Goal: Information Seeking & Learning: Learn about a topic

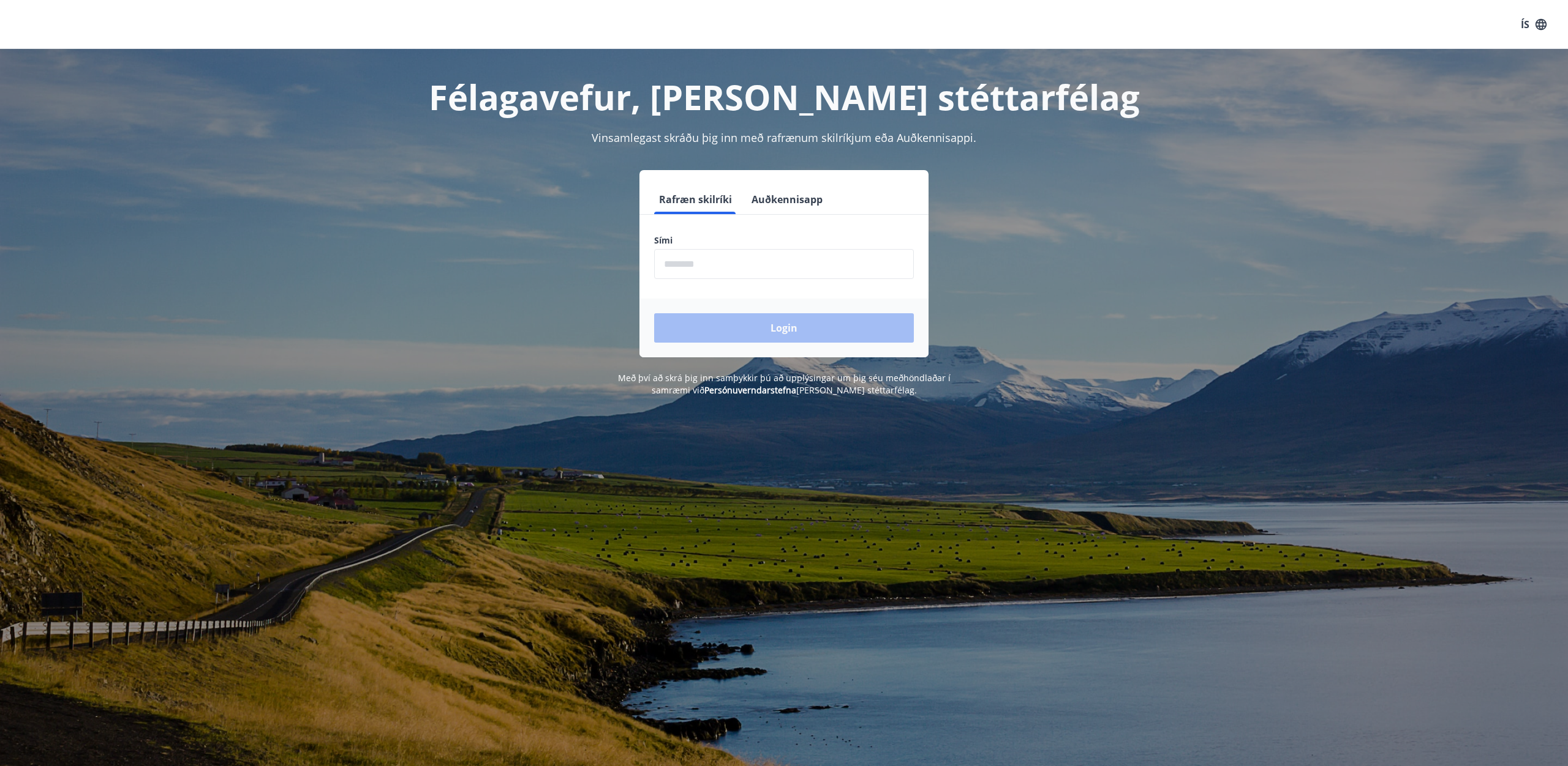
click at [734, 275] on input "phone" at bounding box center [784, 264] width 260 height 30
click at [773, 331] on div "Login" at bounding box center [784, 328] width 289 height 59
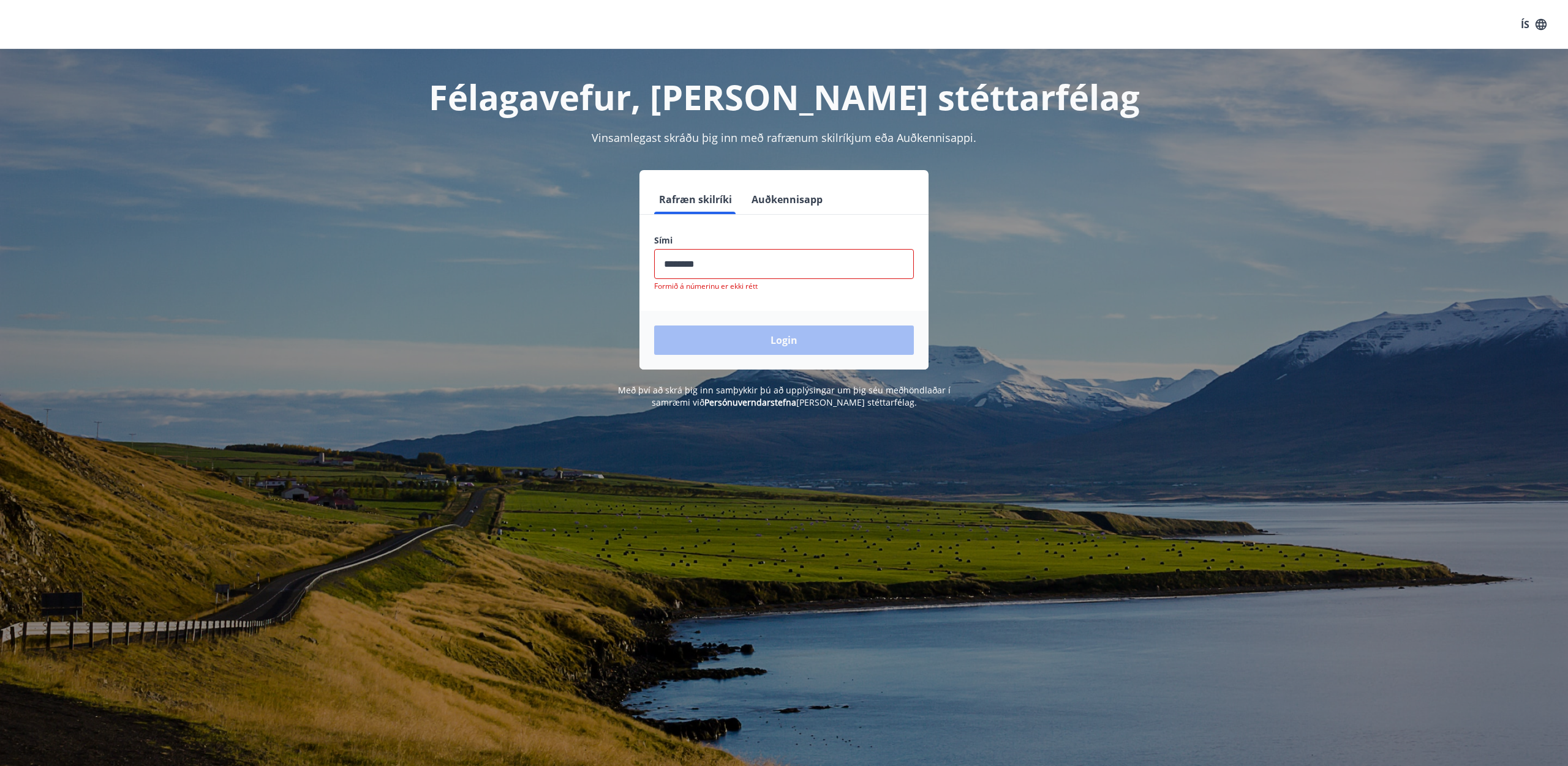
click at [692, 265] on input "phone" at bounding box center [784, 264] width 260 height 30
drag, startPoint x: 719, startPoint y: 267, endPoint x: 686, endPoint y: 265, distance: 33.1
click at [686, 265] on input "phone" at bounding box center [784, 264] width 260 height 30
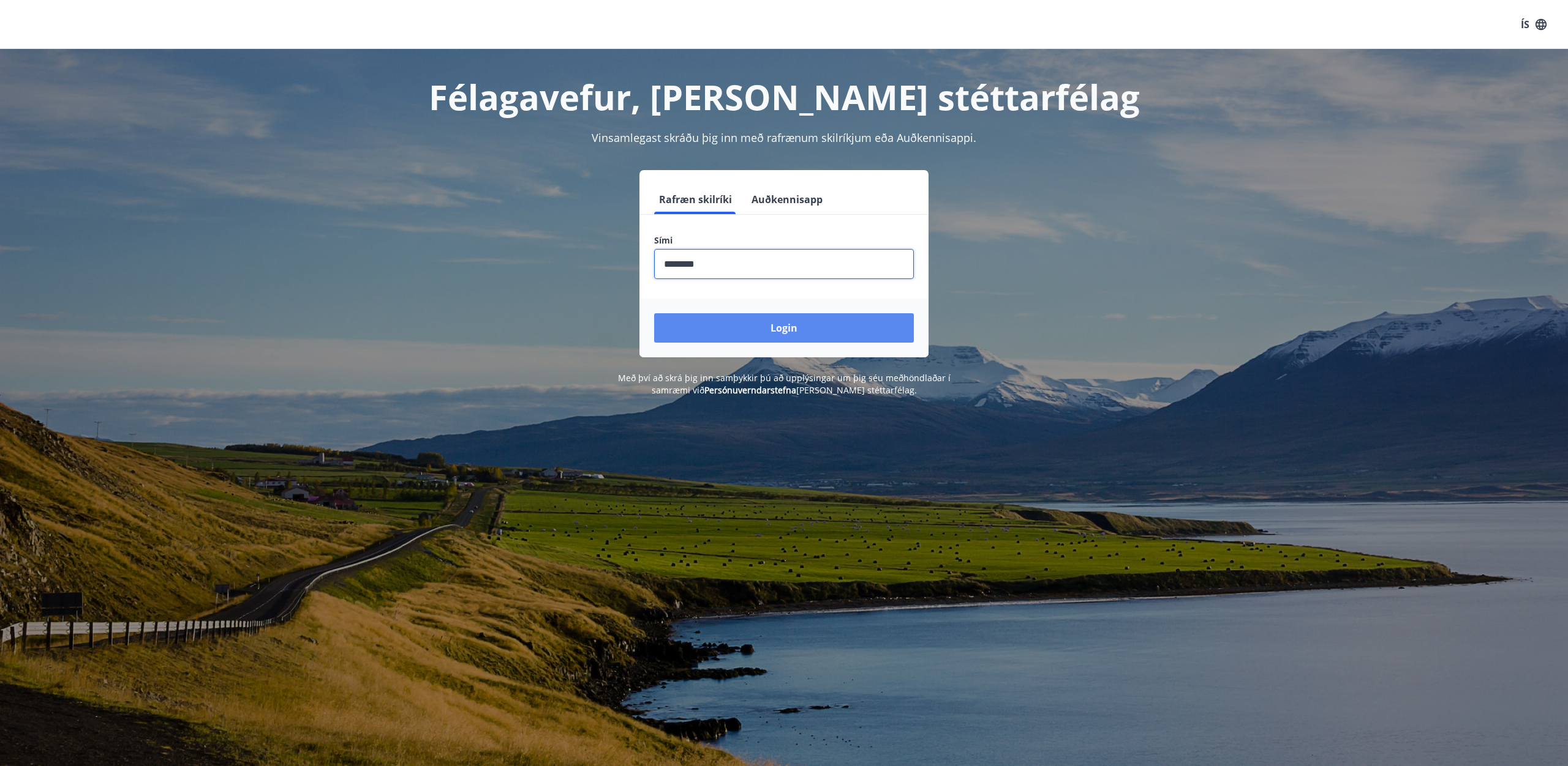
type input "********"
click at [814, 335] on button "Login" at bounding box center [784, 328] width 260 height 29
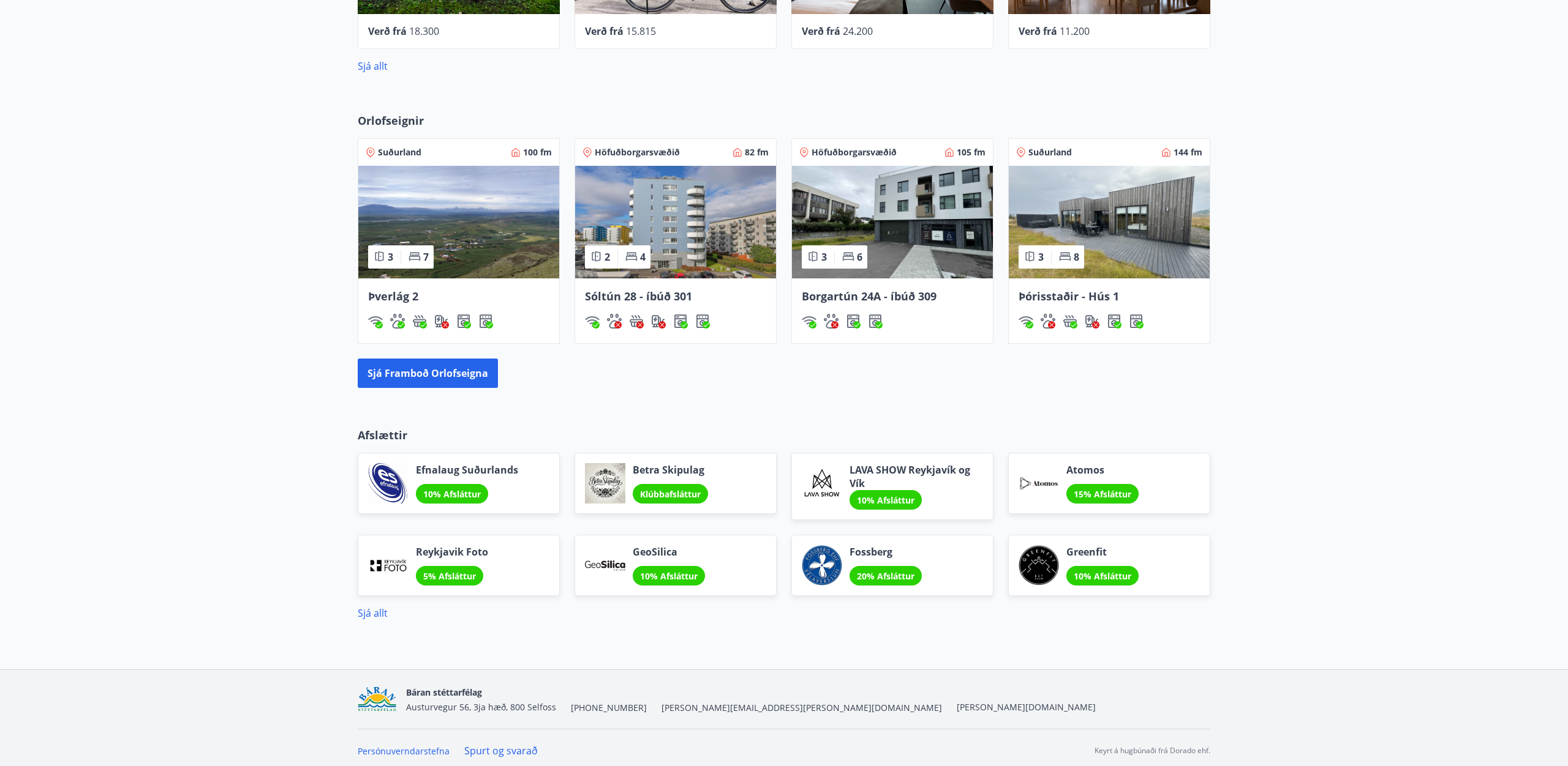
scroll to position [673, 0]
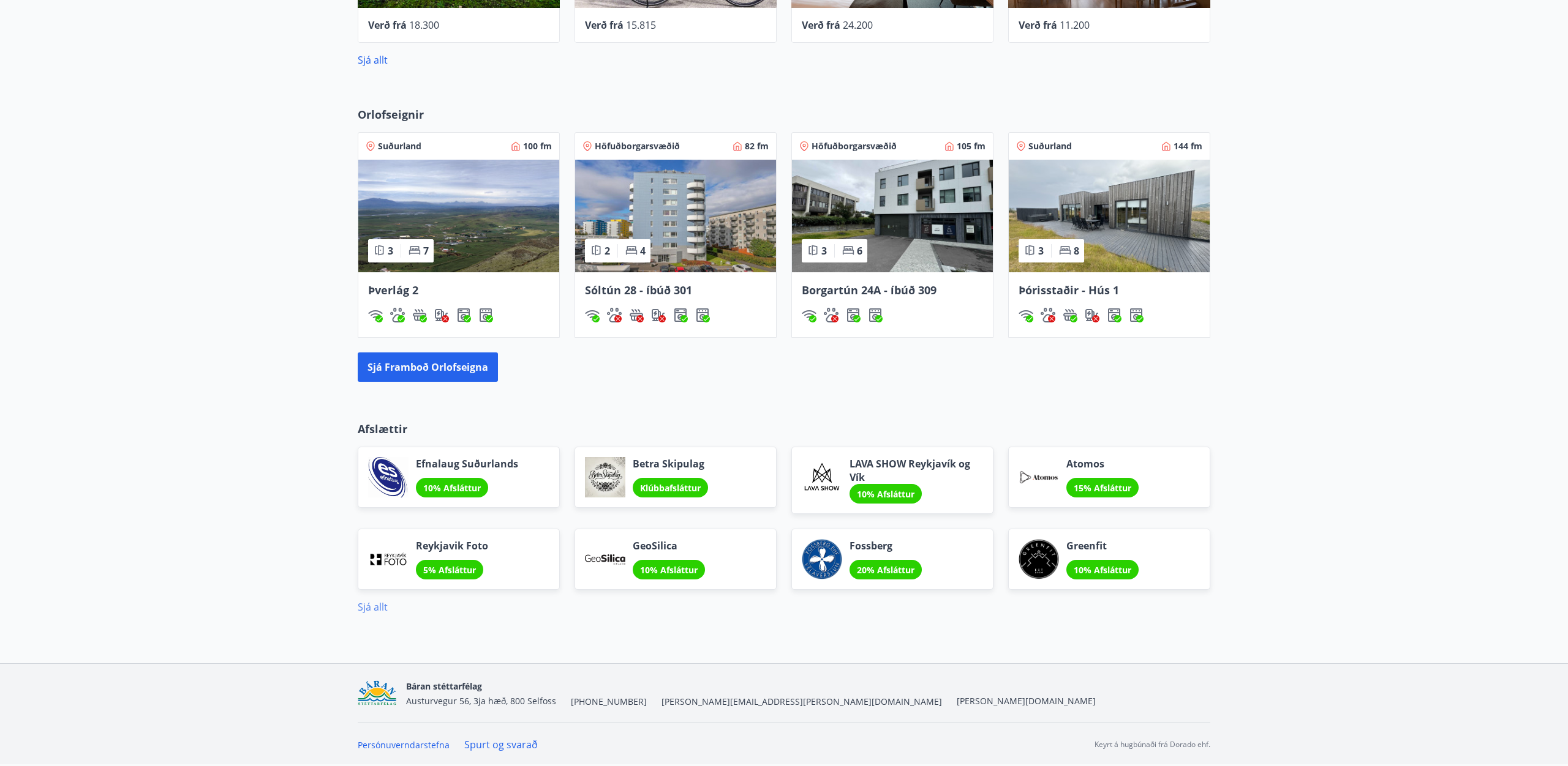
click at [373, 606] on link "Sjá allt" at bounding box center [373, 607] width 30 height 14
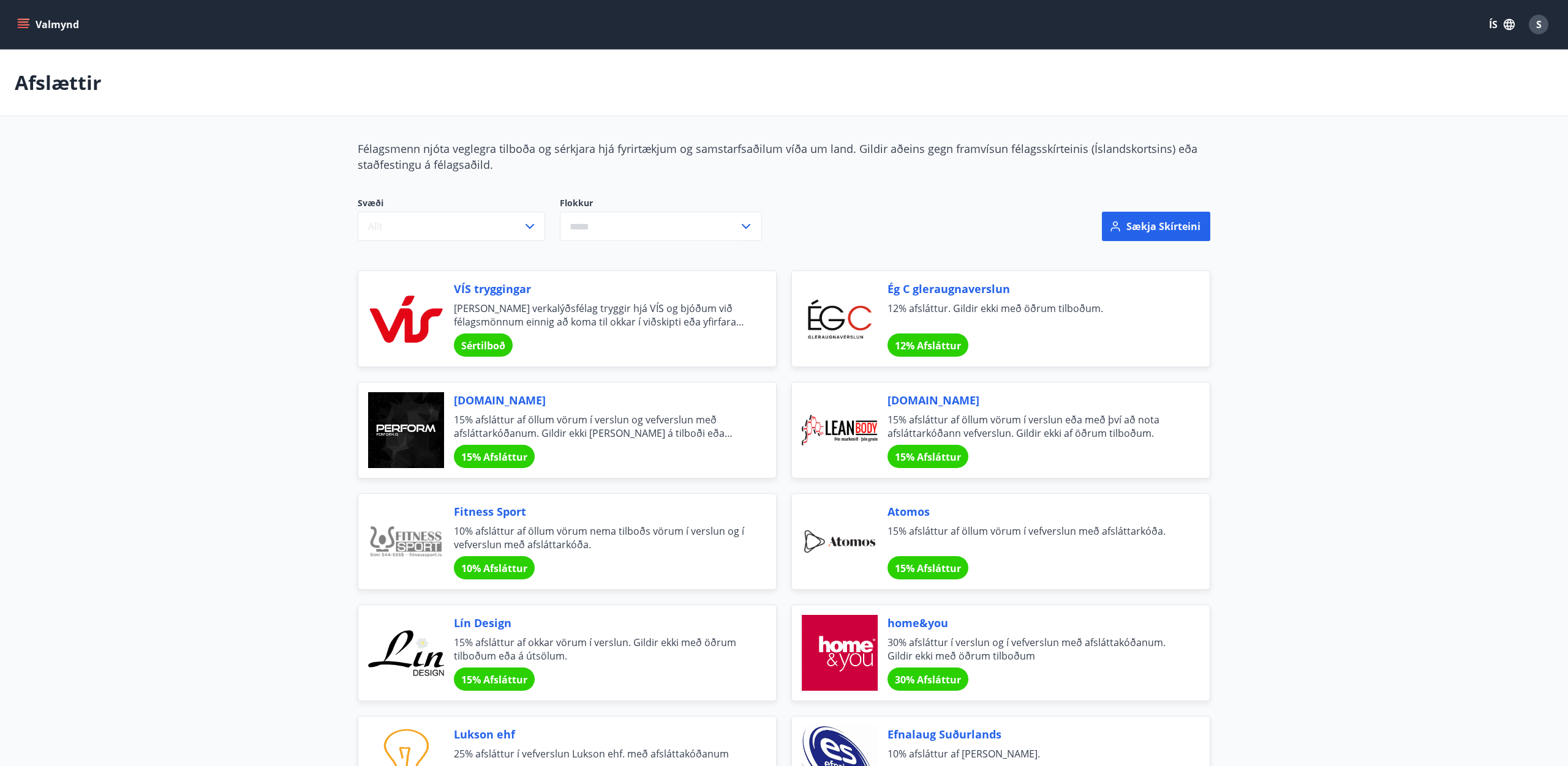
click at [592, 224] on input "text" at bounding box center [649, 227] width 178 height 30
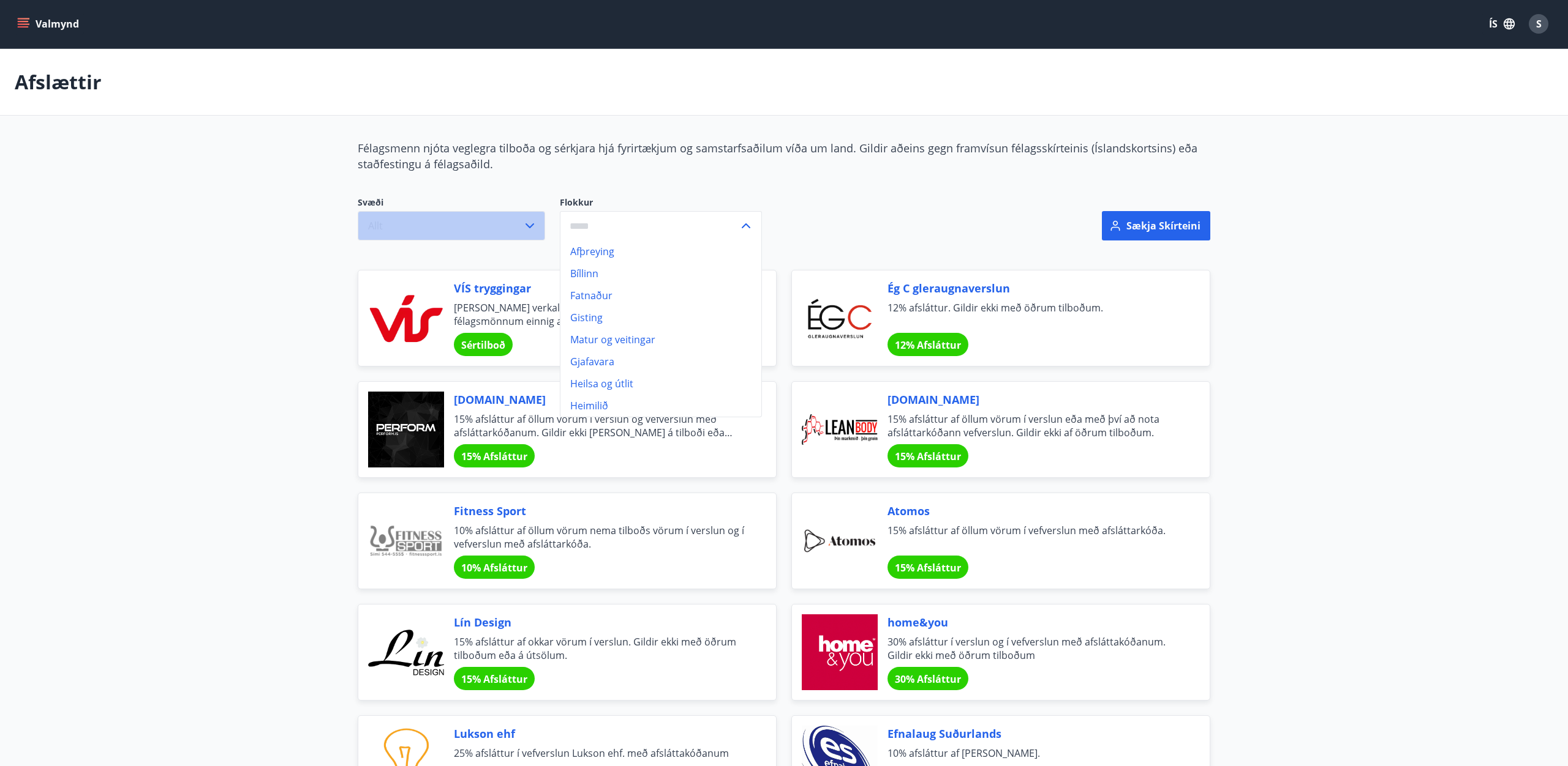
click at [507, 211] on button "Allt" at bounding box center [451, 226] width 187 height 29
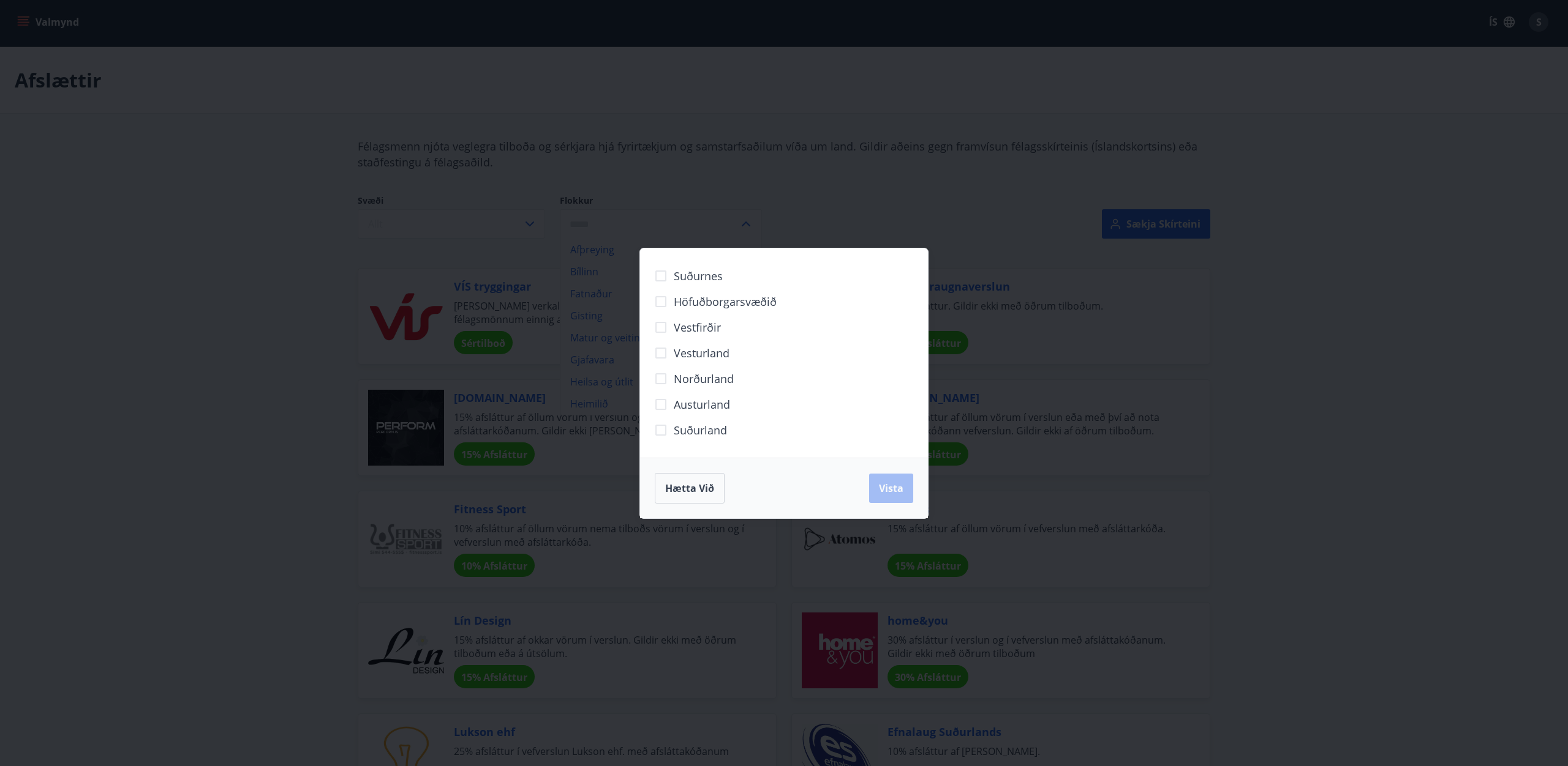
click at [507, 211] on div "Suðurnes Höfuðborgarsvæðið [GEOGRAPHIC_DATA] [GEOGRAPHIC_DATA] Norðurland [GEOG…" at bounding box center [784, 383] width 1568 height 766
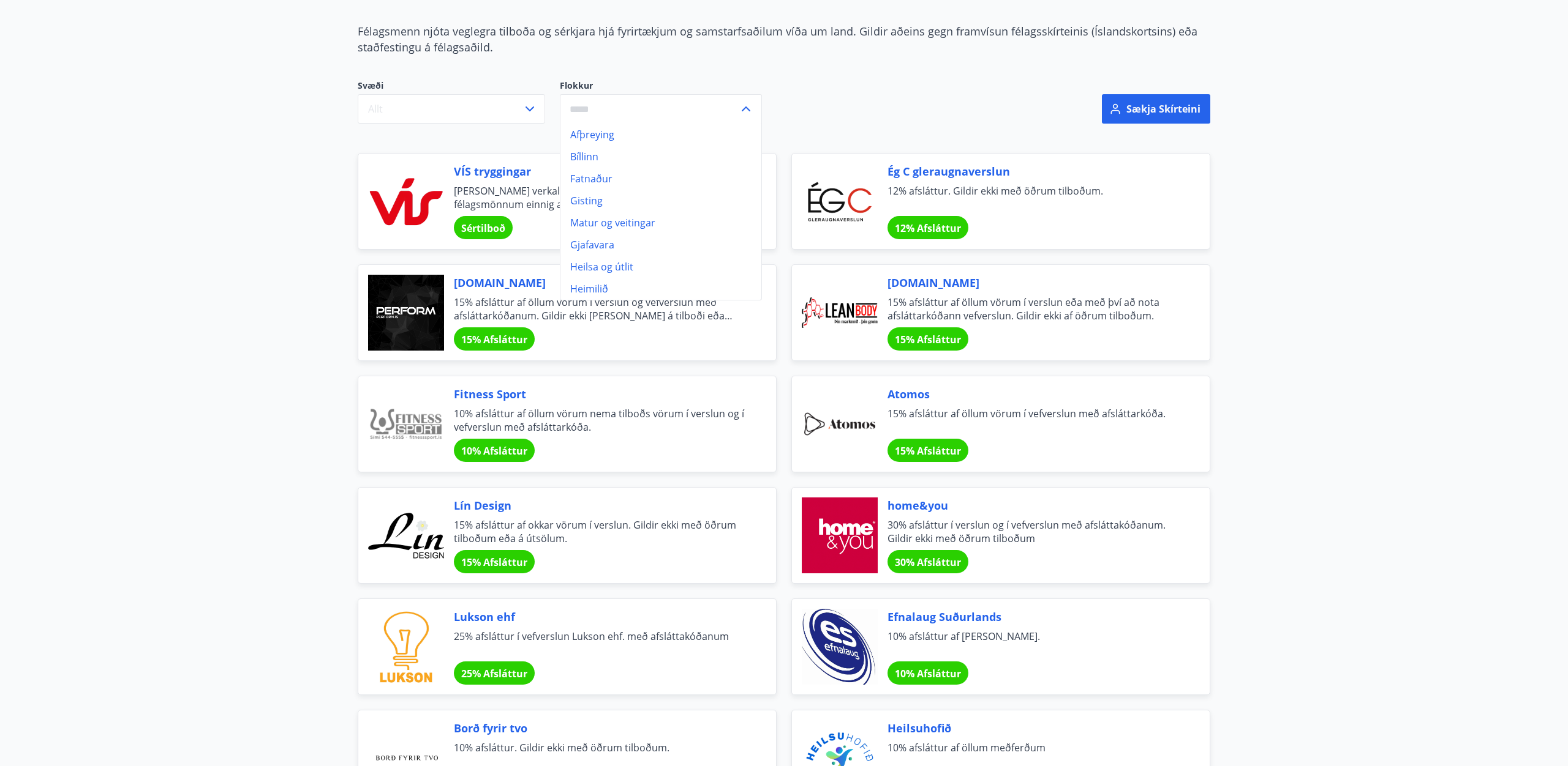
scroll to position [0, 0]
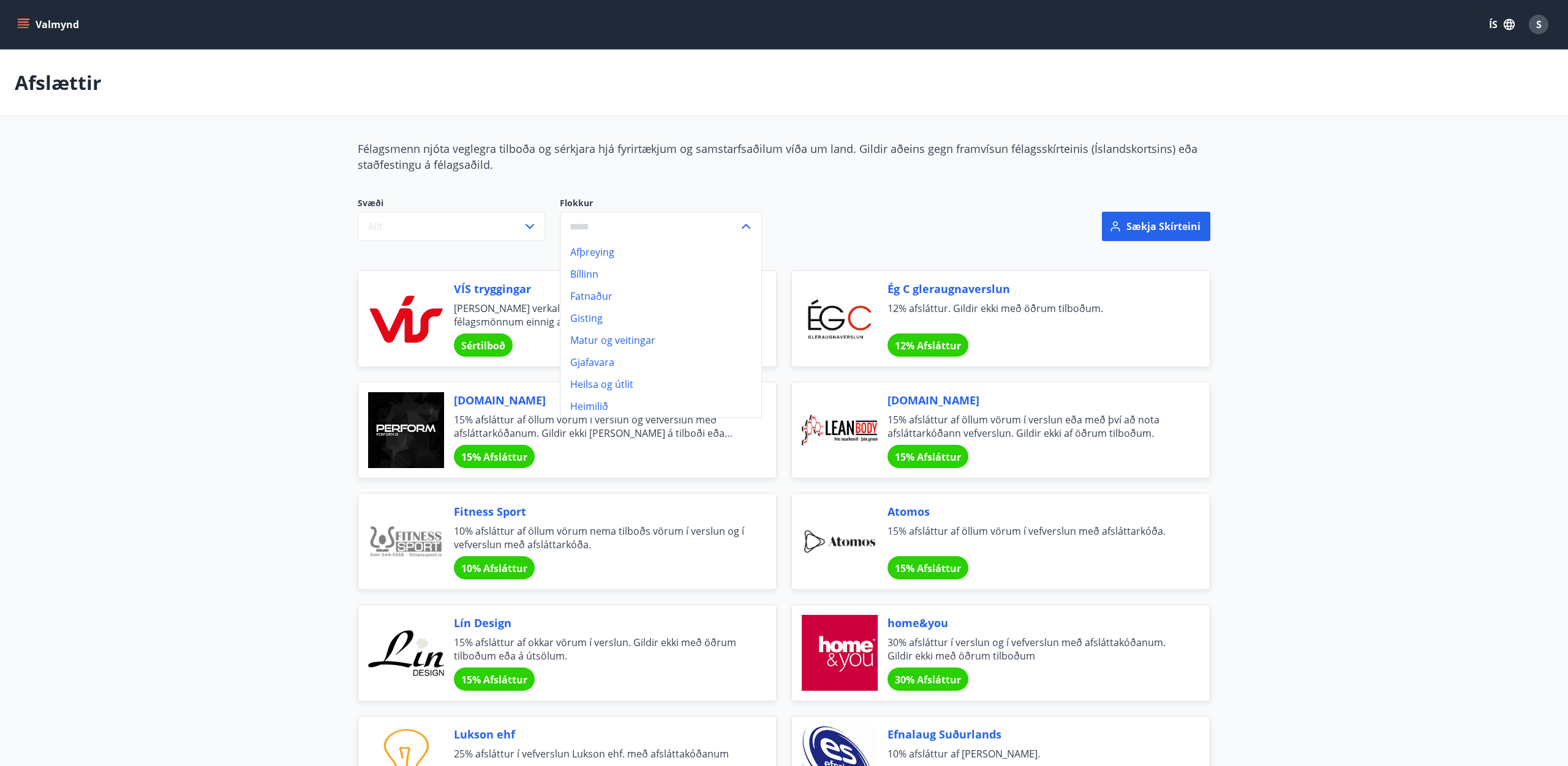
click at [21, 19] on icon "menu" at bounding box center [23, 24] width 12 height 12
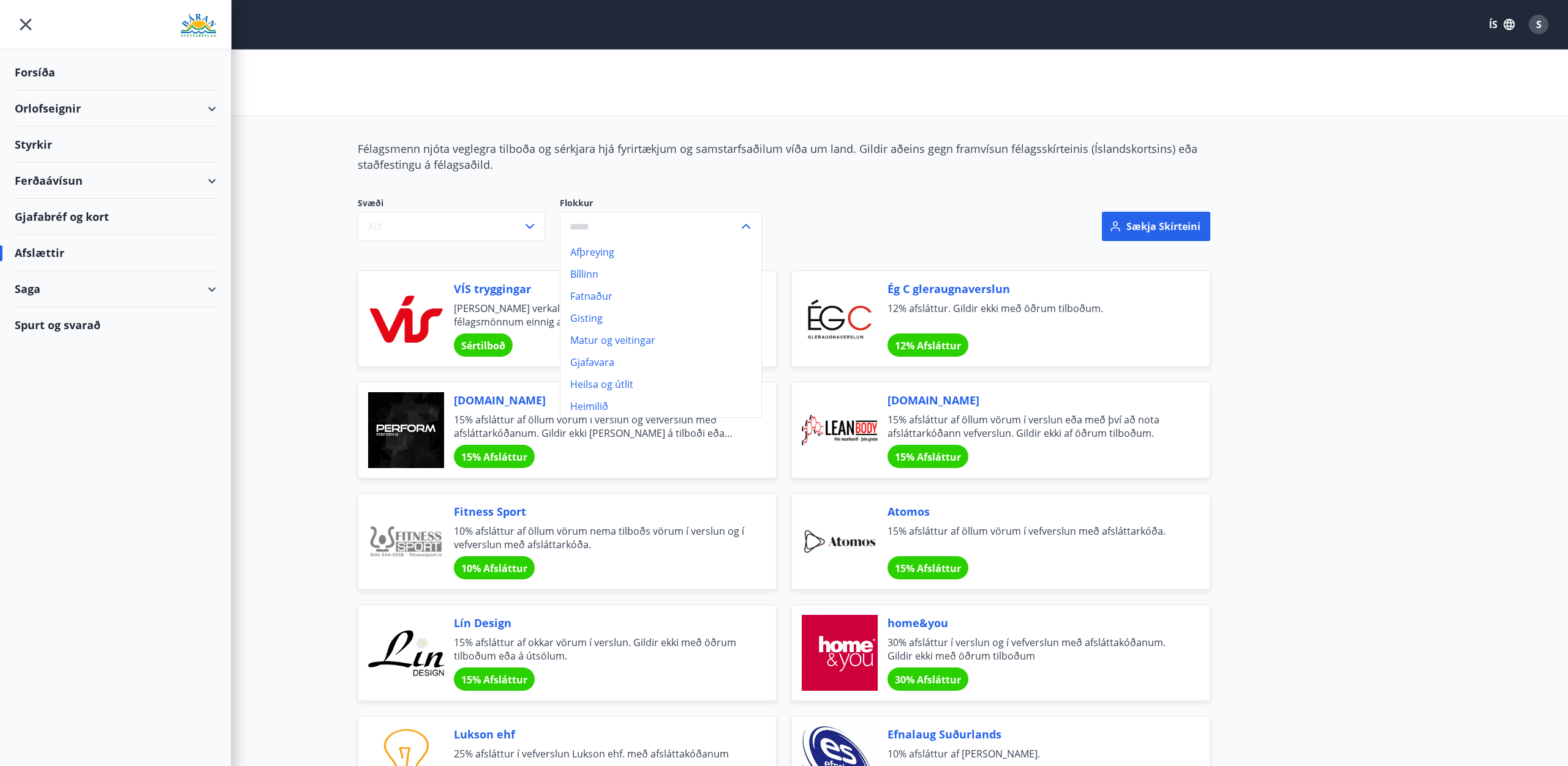
click at [183, 185] on div "Ferðaávísun" at bounding box center [115, 181] width 201 height 36
click at [74, 238] on div "Kaupa ferðaávísun" at bounding box center [115, 237] width 182 height 26
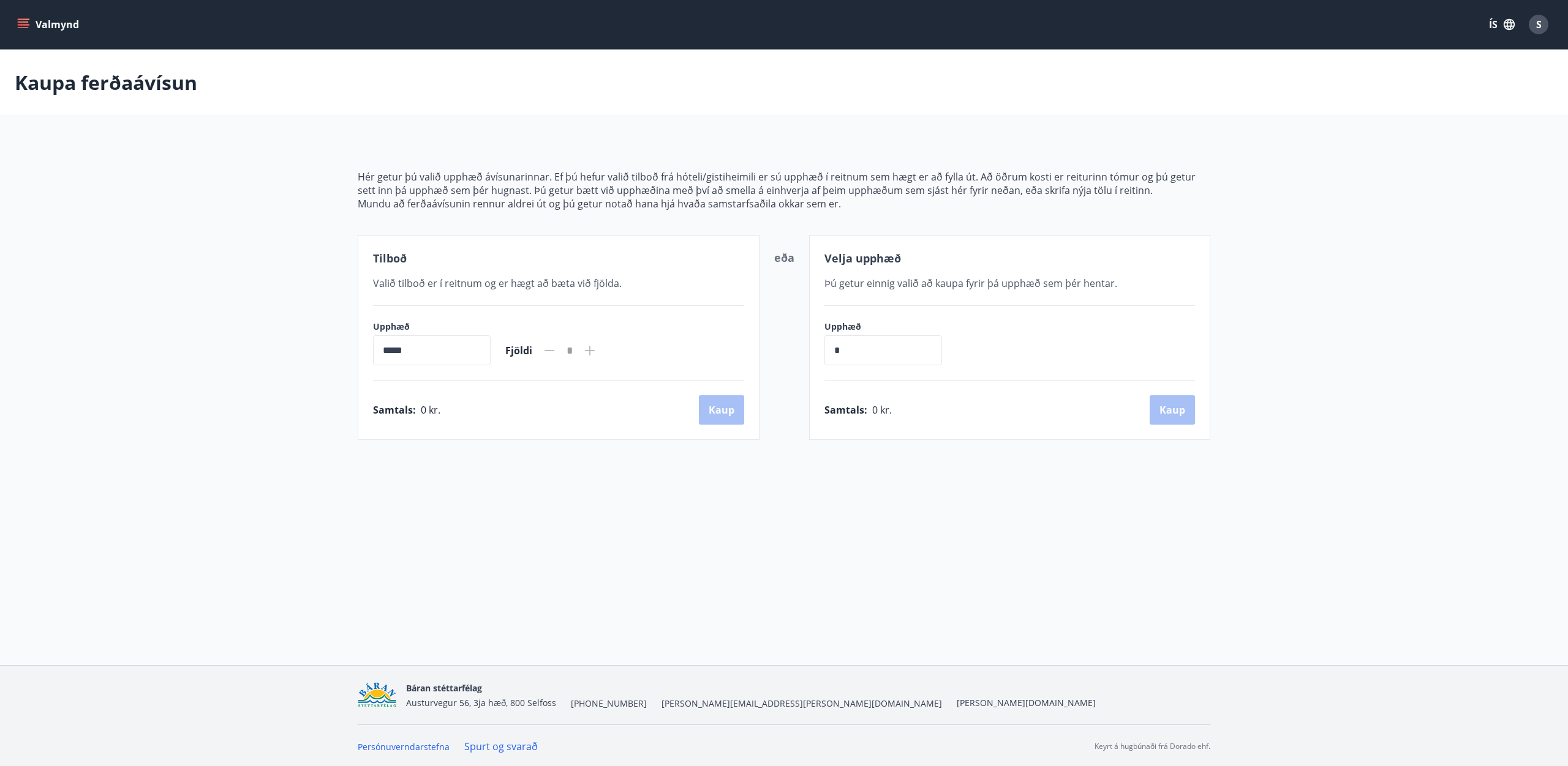
click at [21, 19] on icon "menu" at bounding box center [24, 19] width 14 height 1
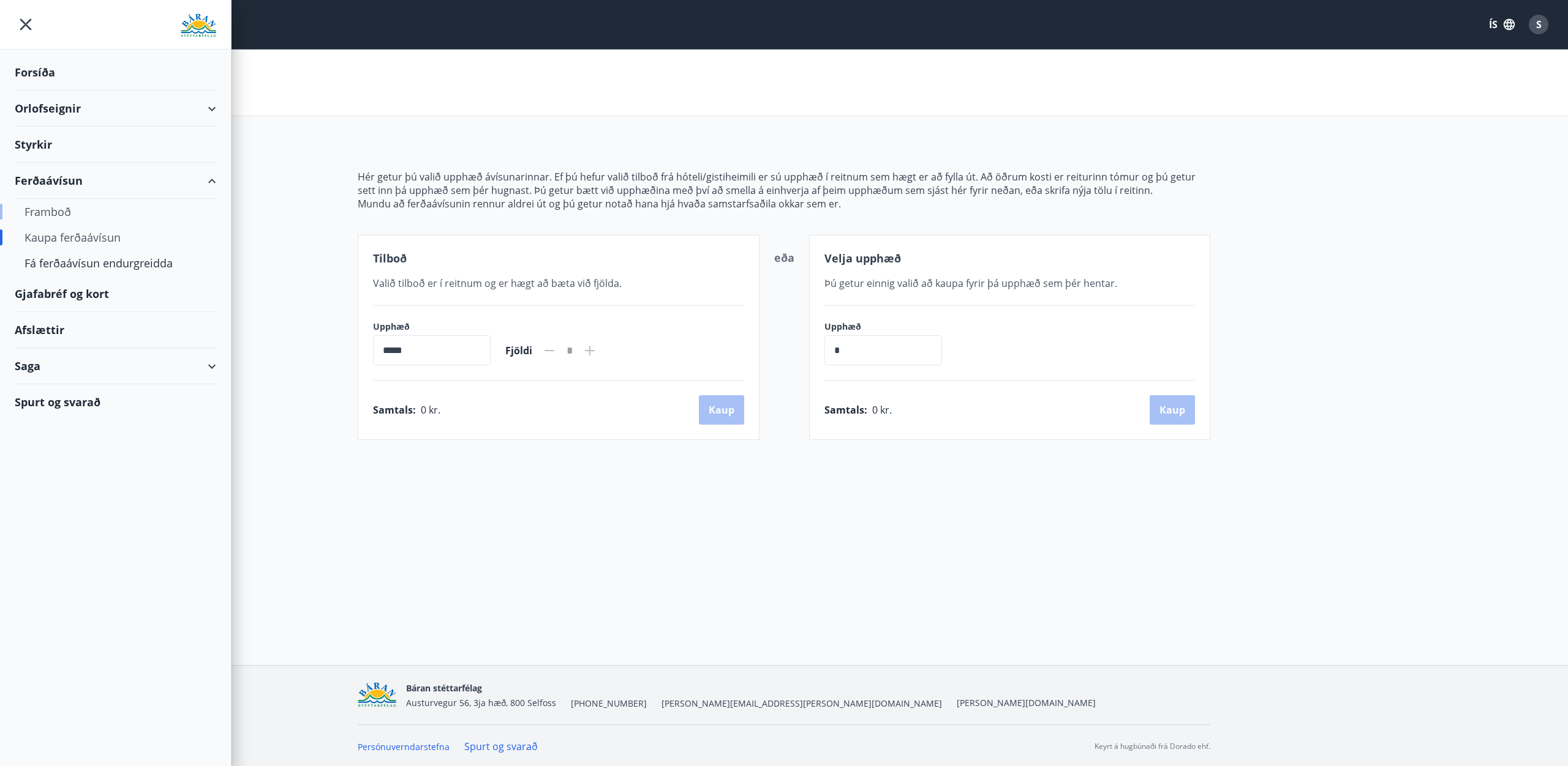
click at [56, 214] on div "Framboð" at bounding box center [115, 212] width 182 height 26
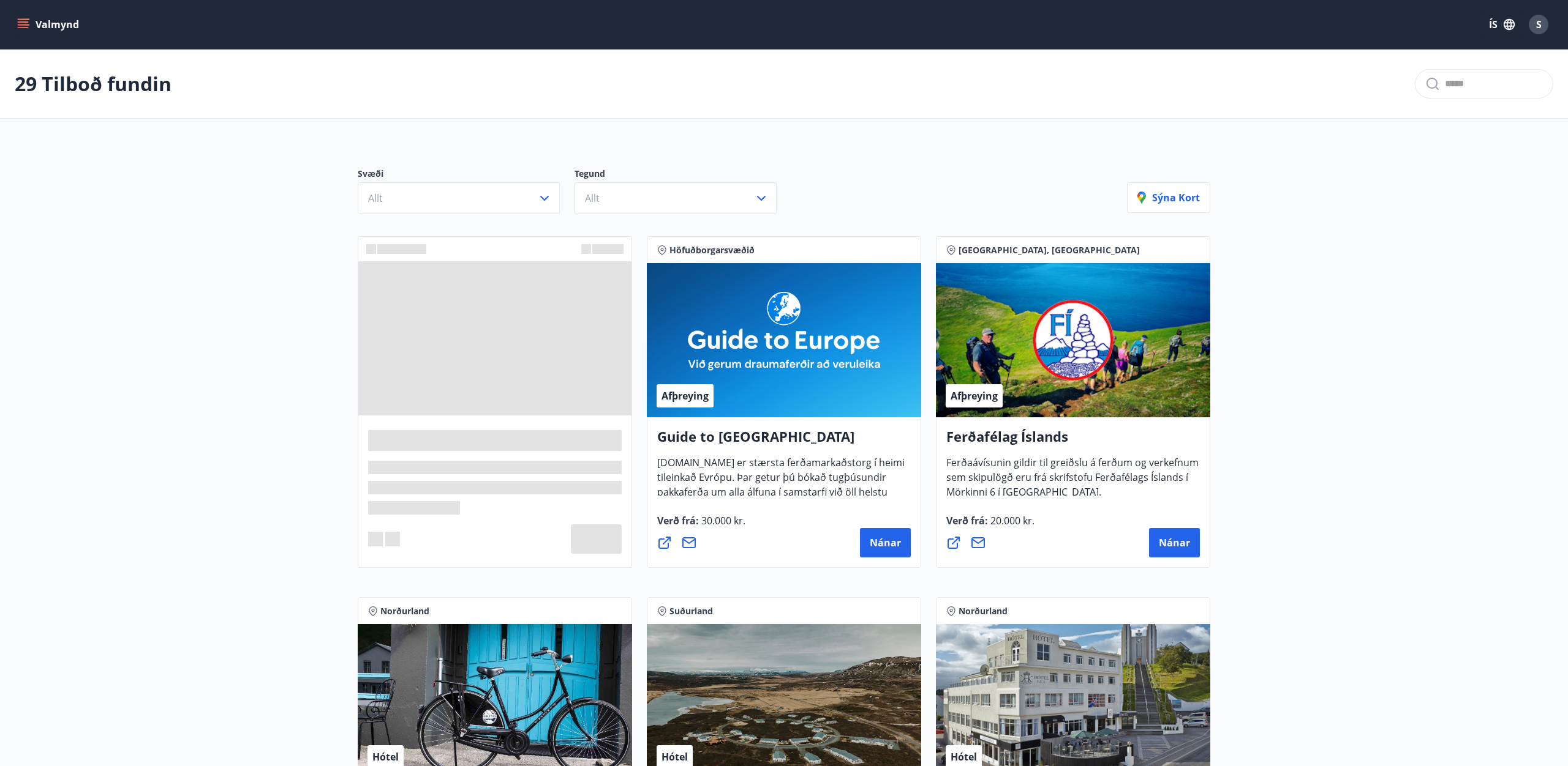
click at [24, 19] on icon "menu" at bounding box center [24, 19] width 14 height 1
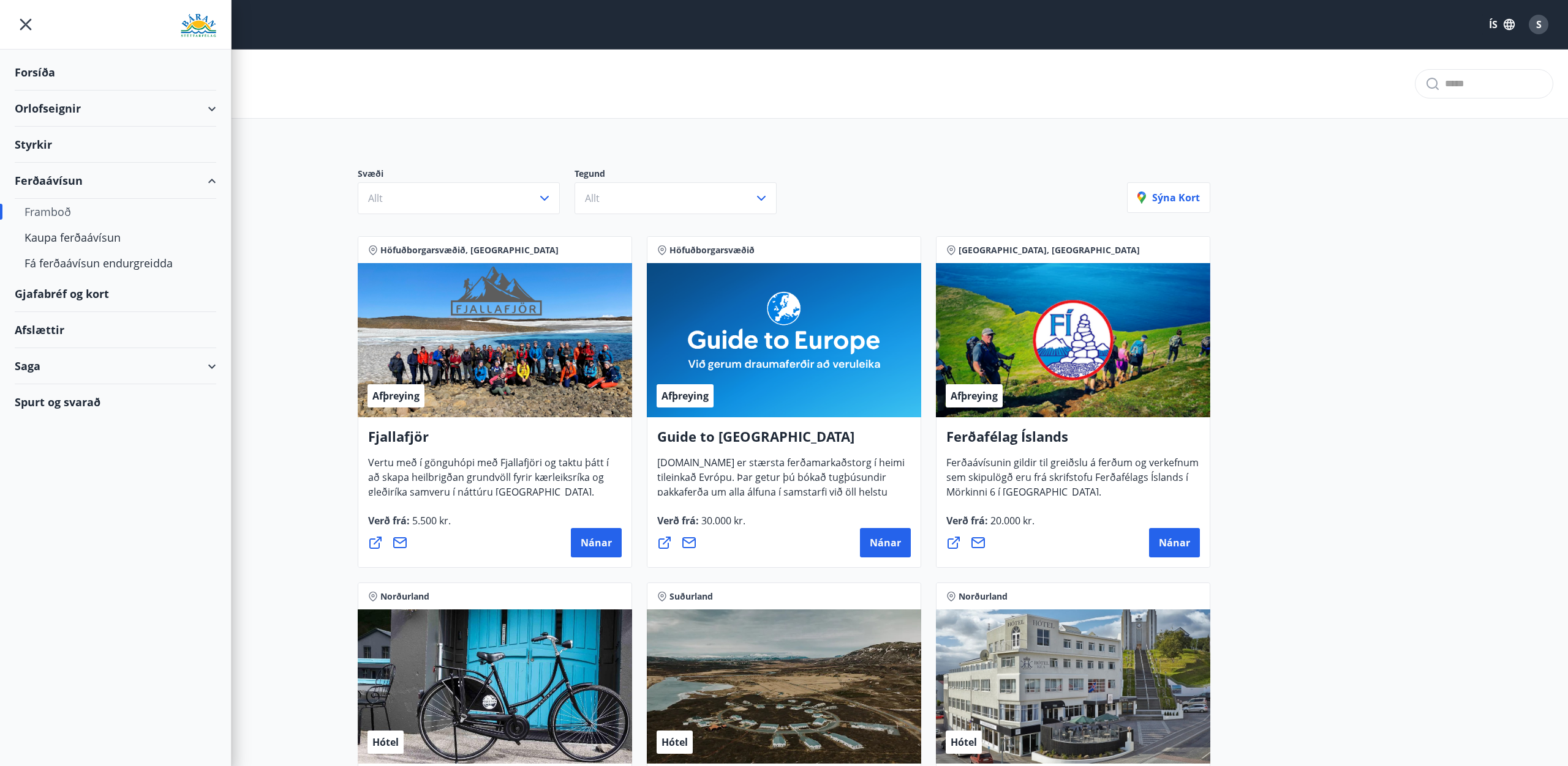
click at [185, 111] on div "Orlofseignir" at bounding box center [115, 109] width 201 height 36
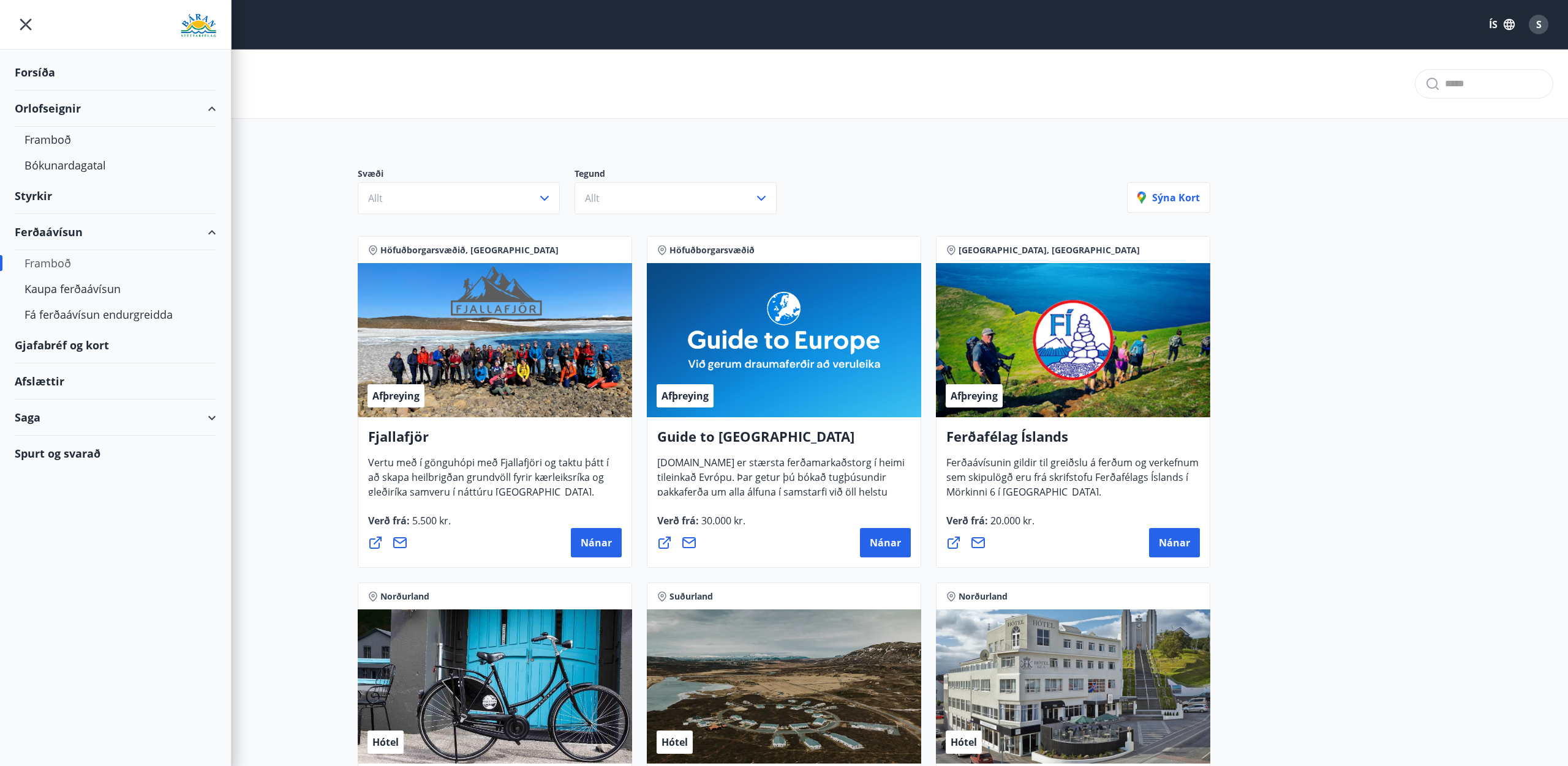
click at [57, 383] on div "Afslættir" at bounding box center [115, 382] width 201 height 36
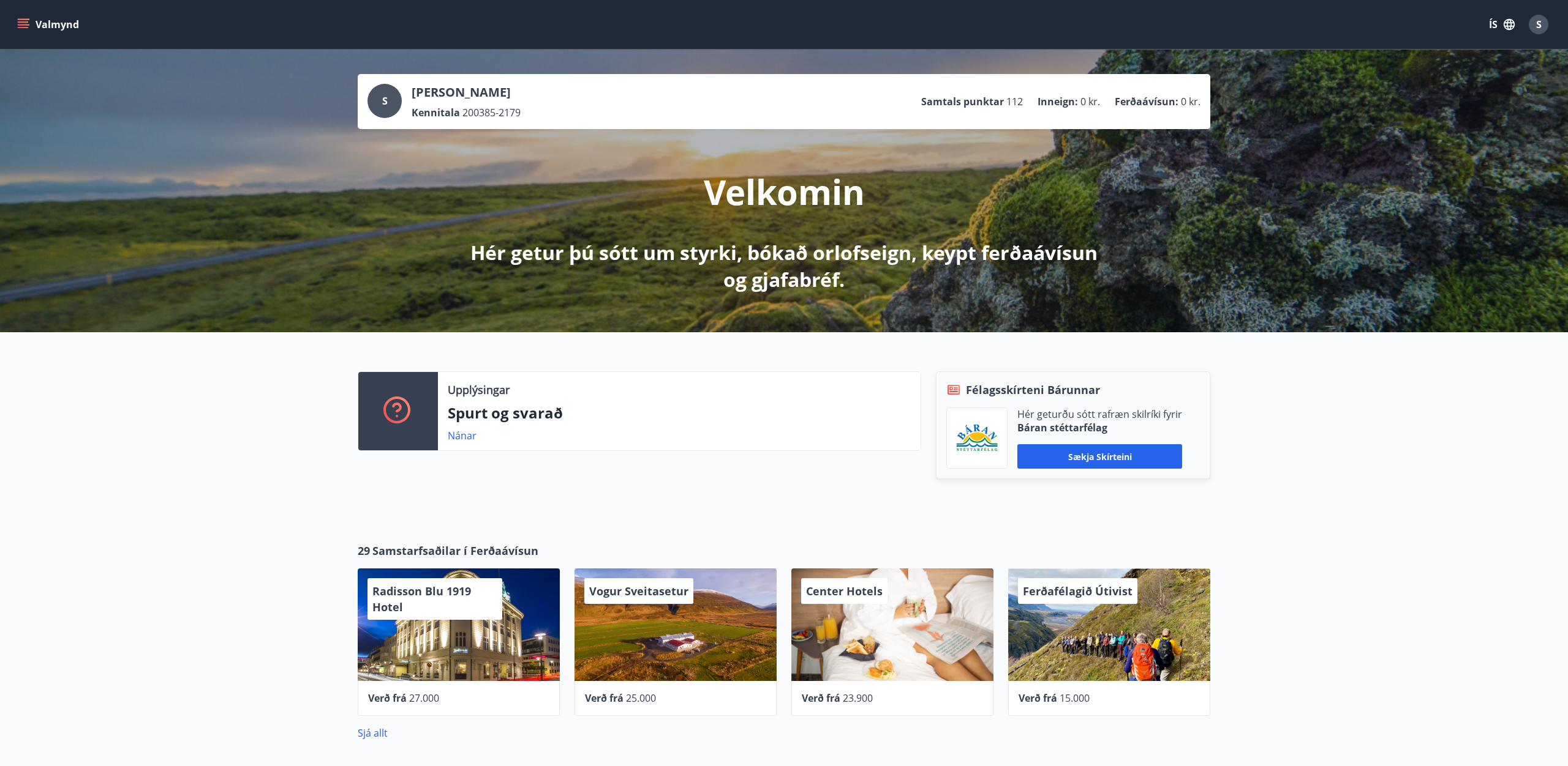
click at [24, 28] on icon "menu" at bounding box center [23, 24] width 12 height 12
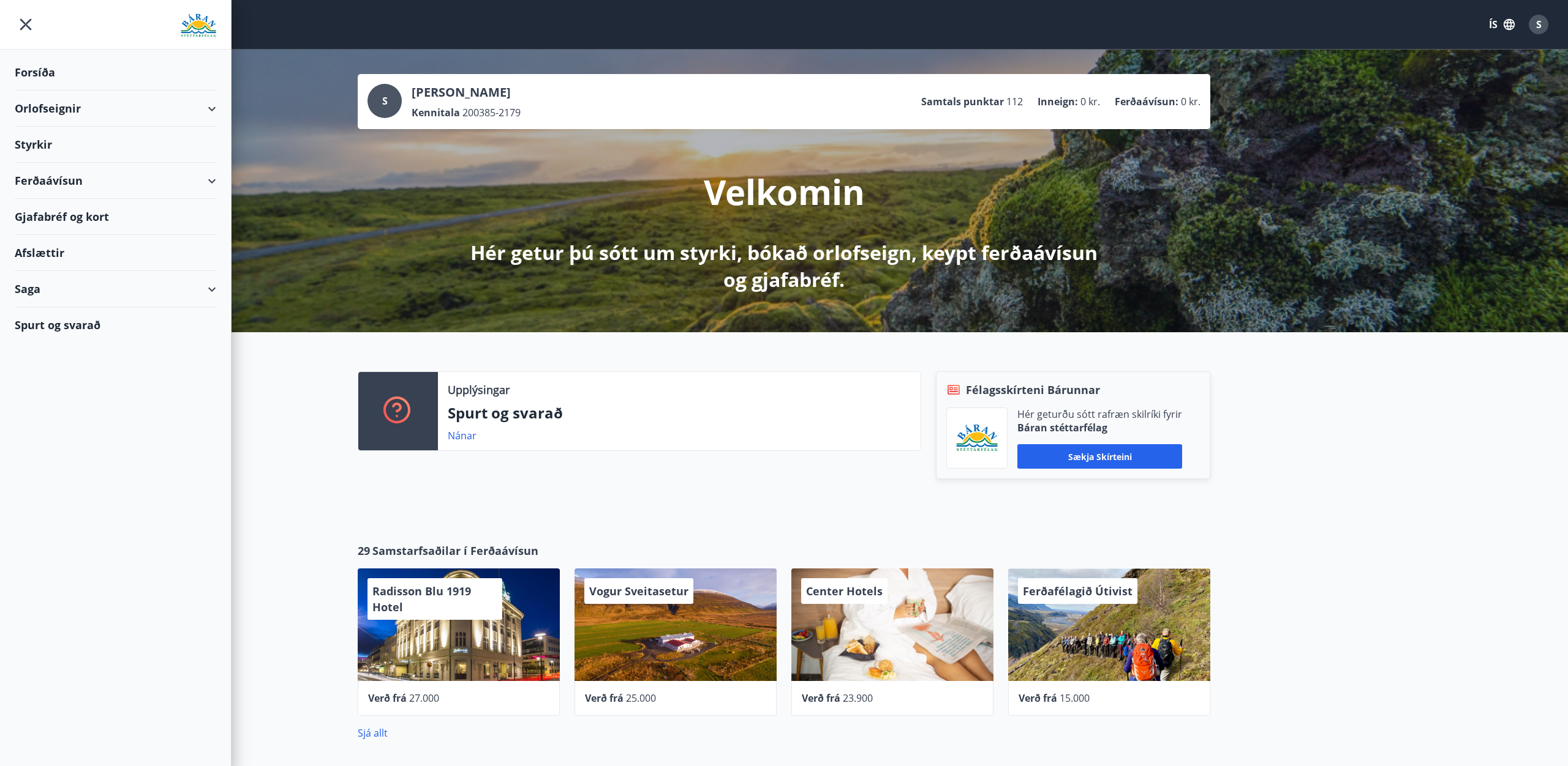
click at [78, 322] on div "Spurt og svarað" at bounding box center [115, 324] width 201 height 35
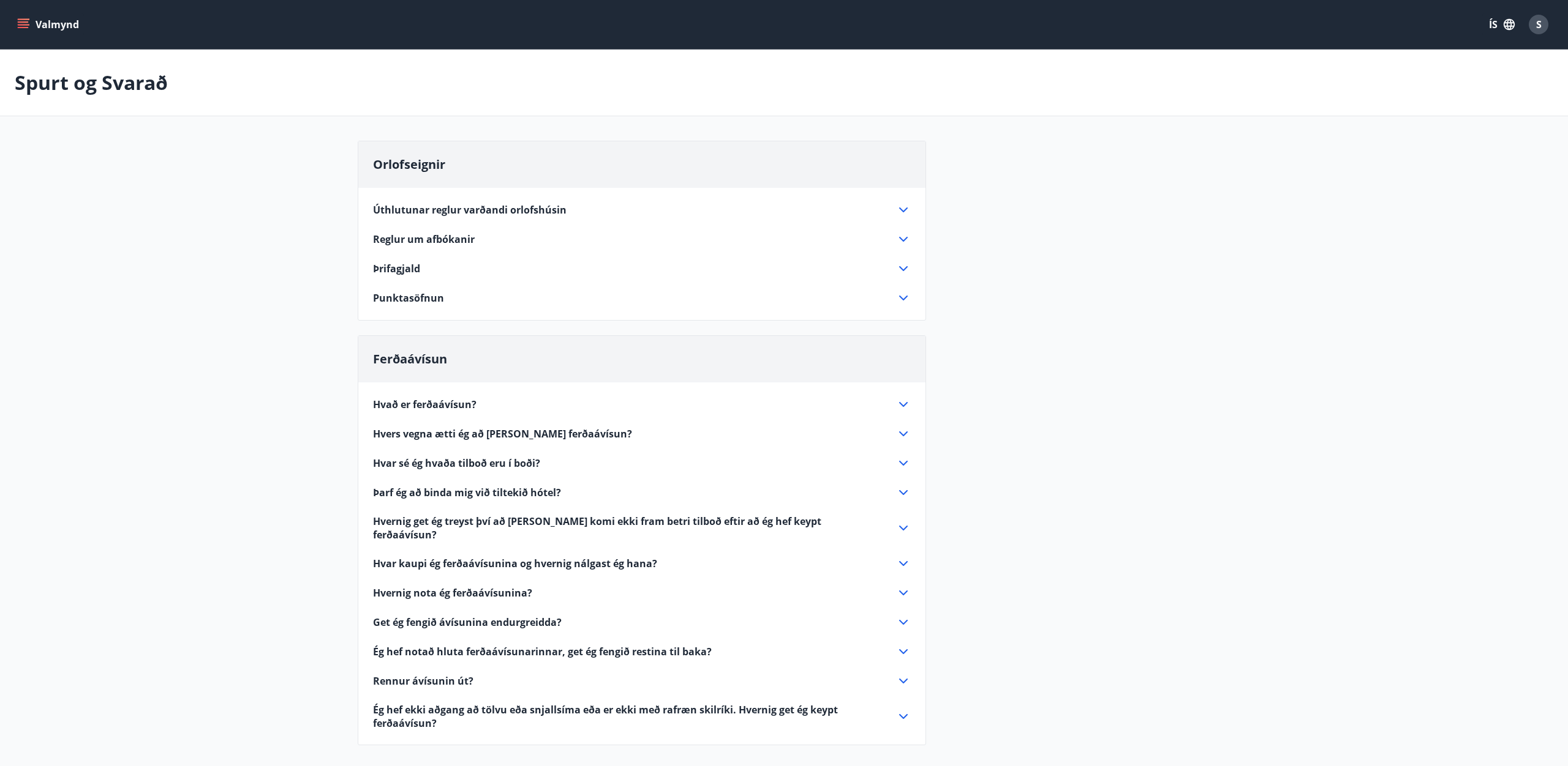
click at [504, 435] on span "Hvers vegna ætti ég að [PERSON_NAME] ferðaávísun?" at bounding box center [502, 434] width 259 height 14
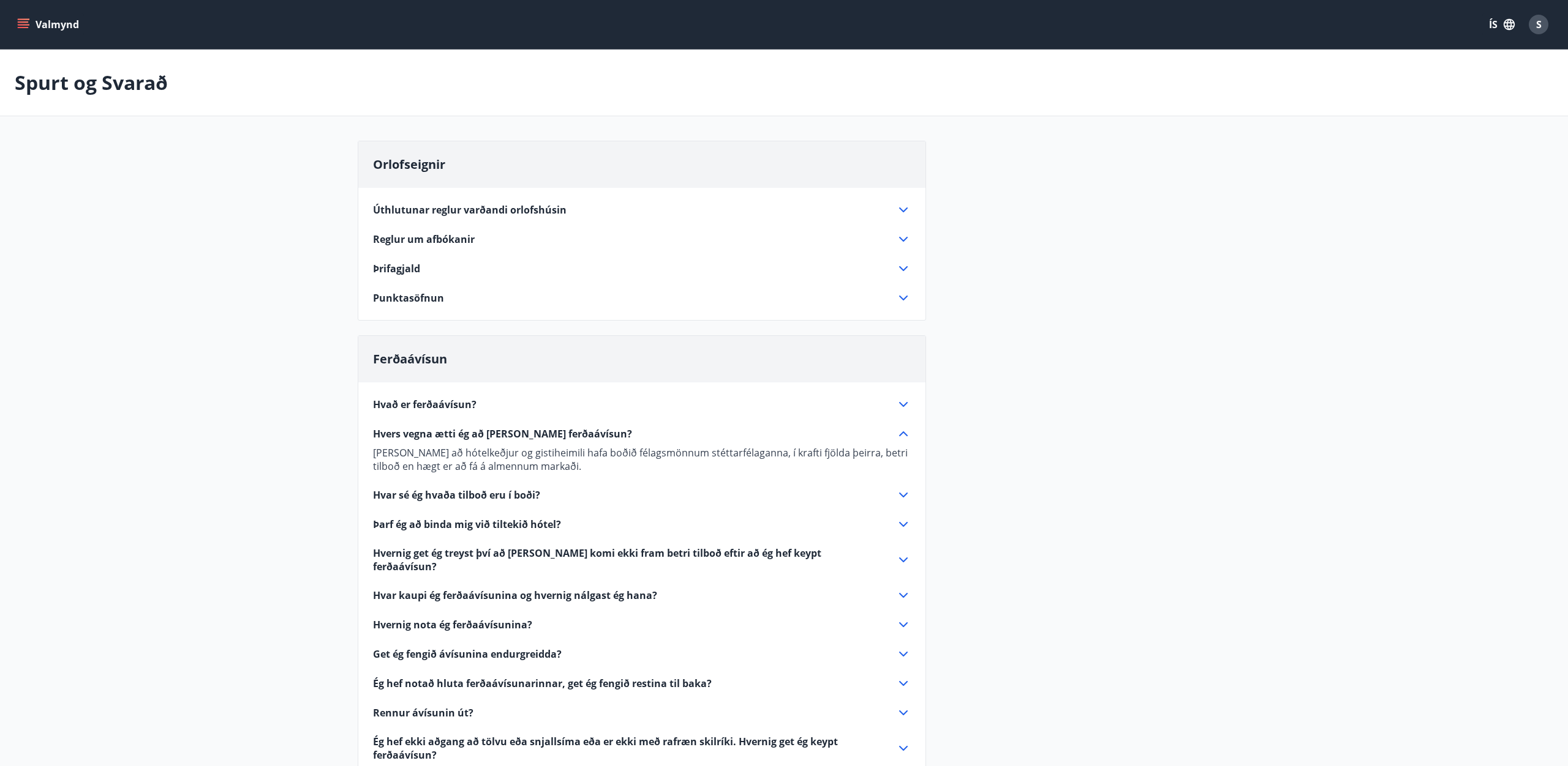
drag, startPoint x: 500, startPoint y: 427, endPoint x: 502, endPoint y: 448, distance: 21.1
click at [500, 427] on span "Hvers vegna ætti ég að [PERSON_NAME] ferðaávísun?" at bounding box center [502, 434] width 259 height 14
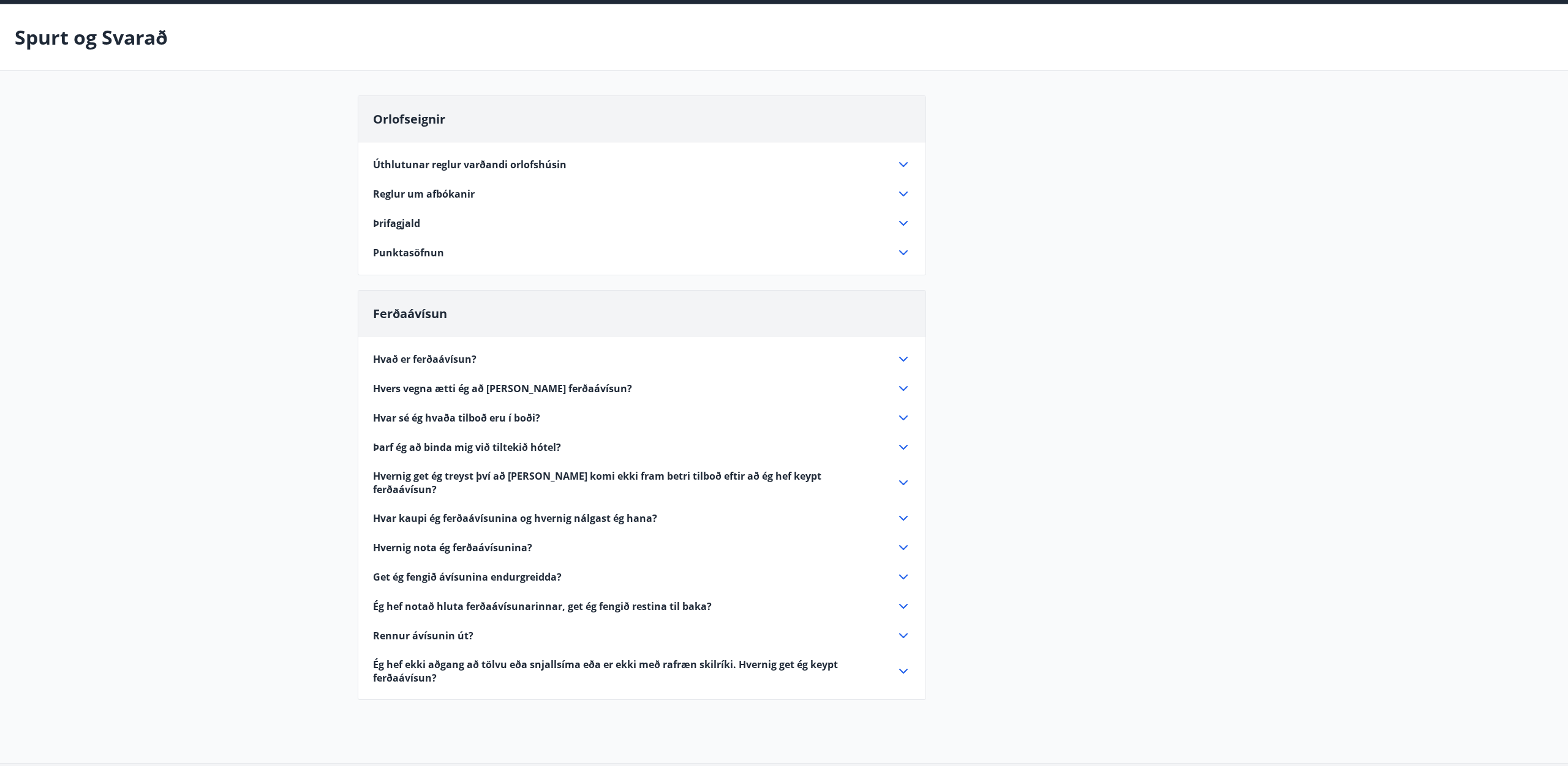
scroll to position [45, 0]
click at [493, 542] on span "Hvernig nota ég ferðaávísunina?" at bounding box center [452, 548] width 159 height 14
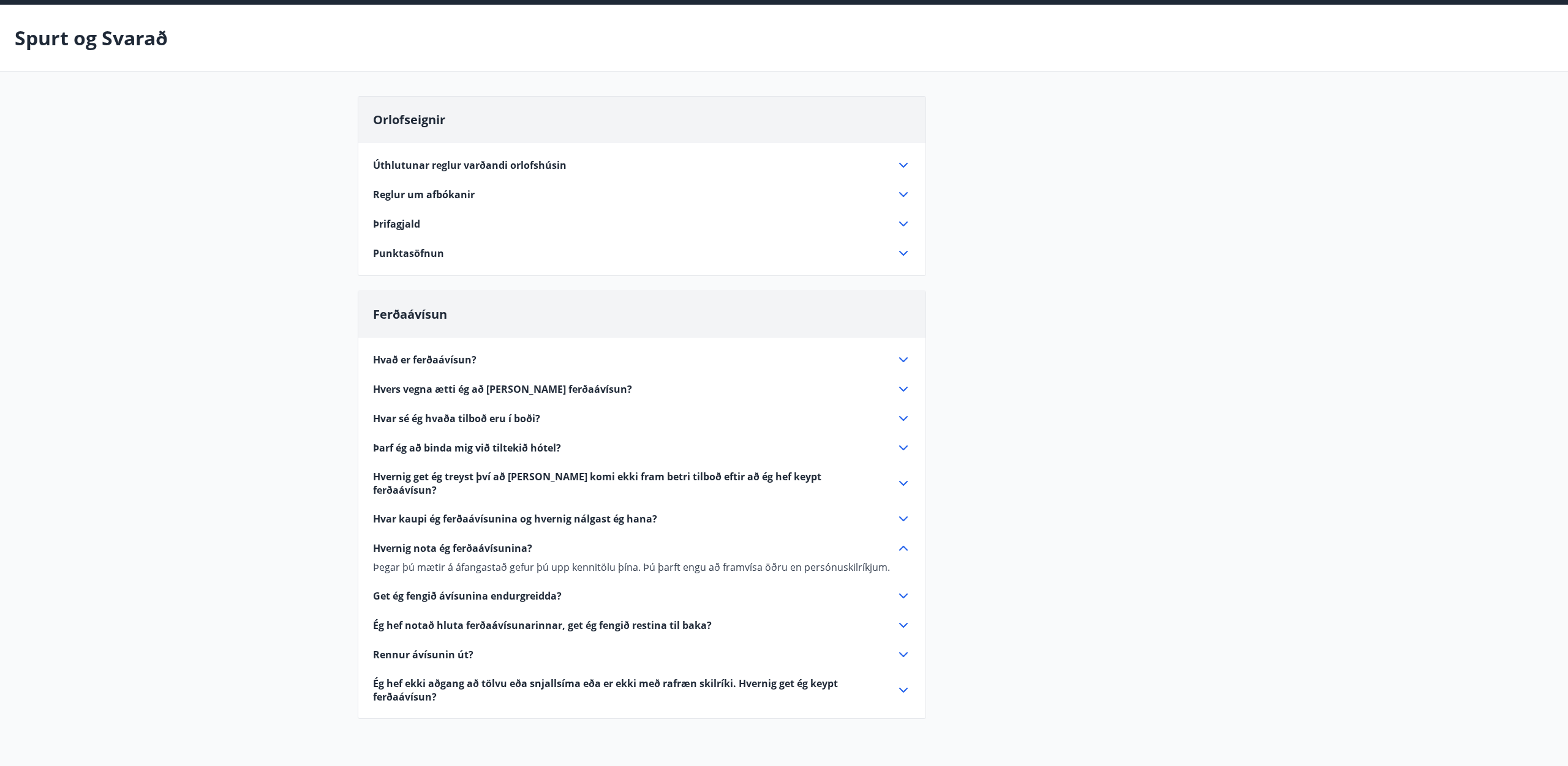
click at [493, 542] on span "Hvernig nota ég ferðaávísunina?" at bounding box center [452, 548] width 159 height 14
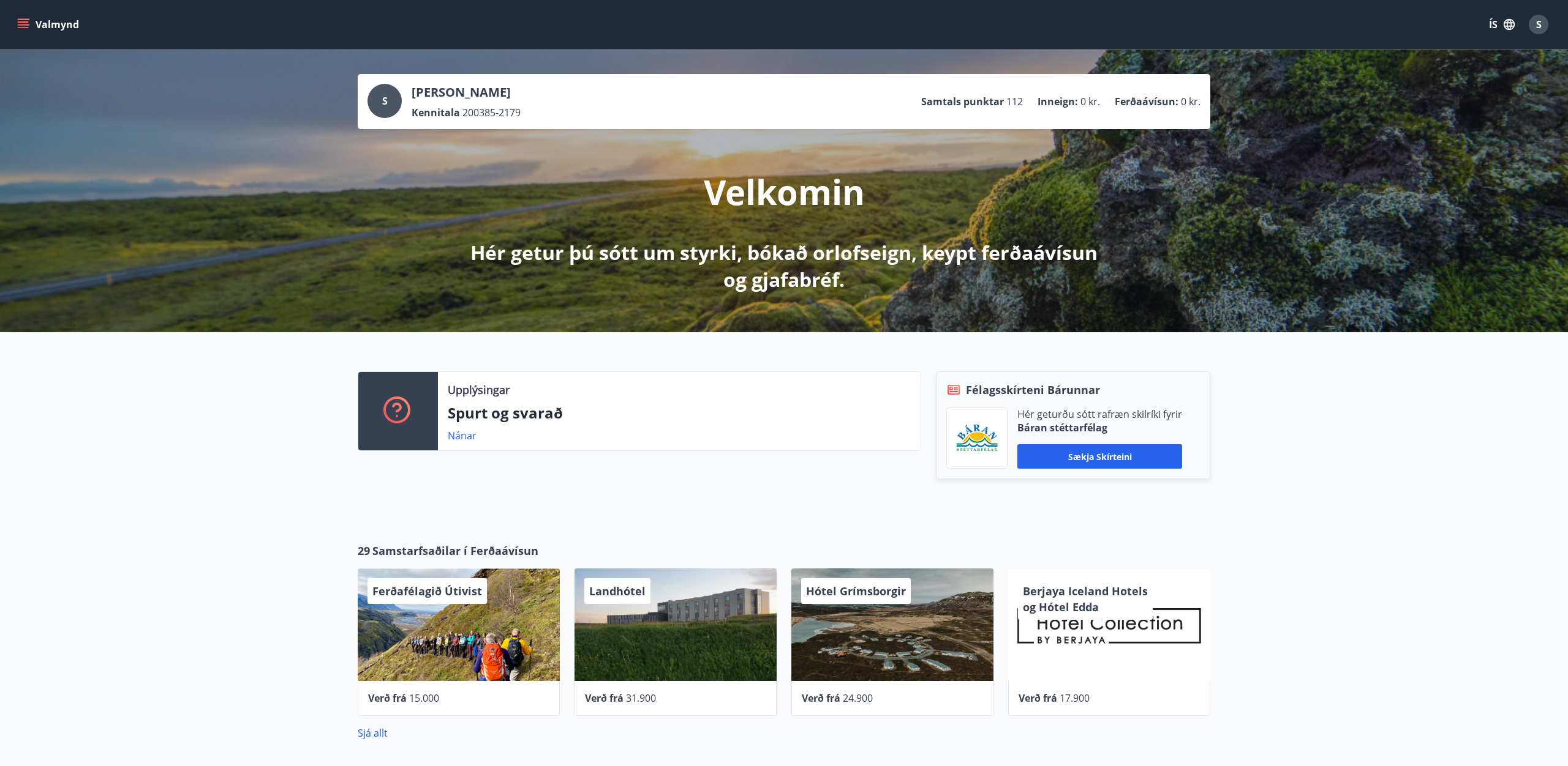
click at [19, 16] on button "Valmynd" at bounding box center [49, 24] width 69 height 22
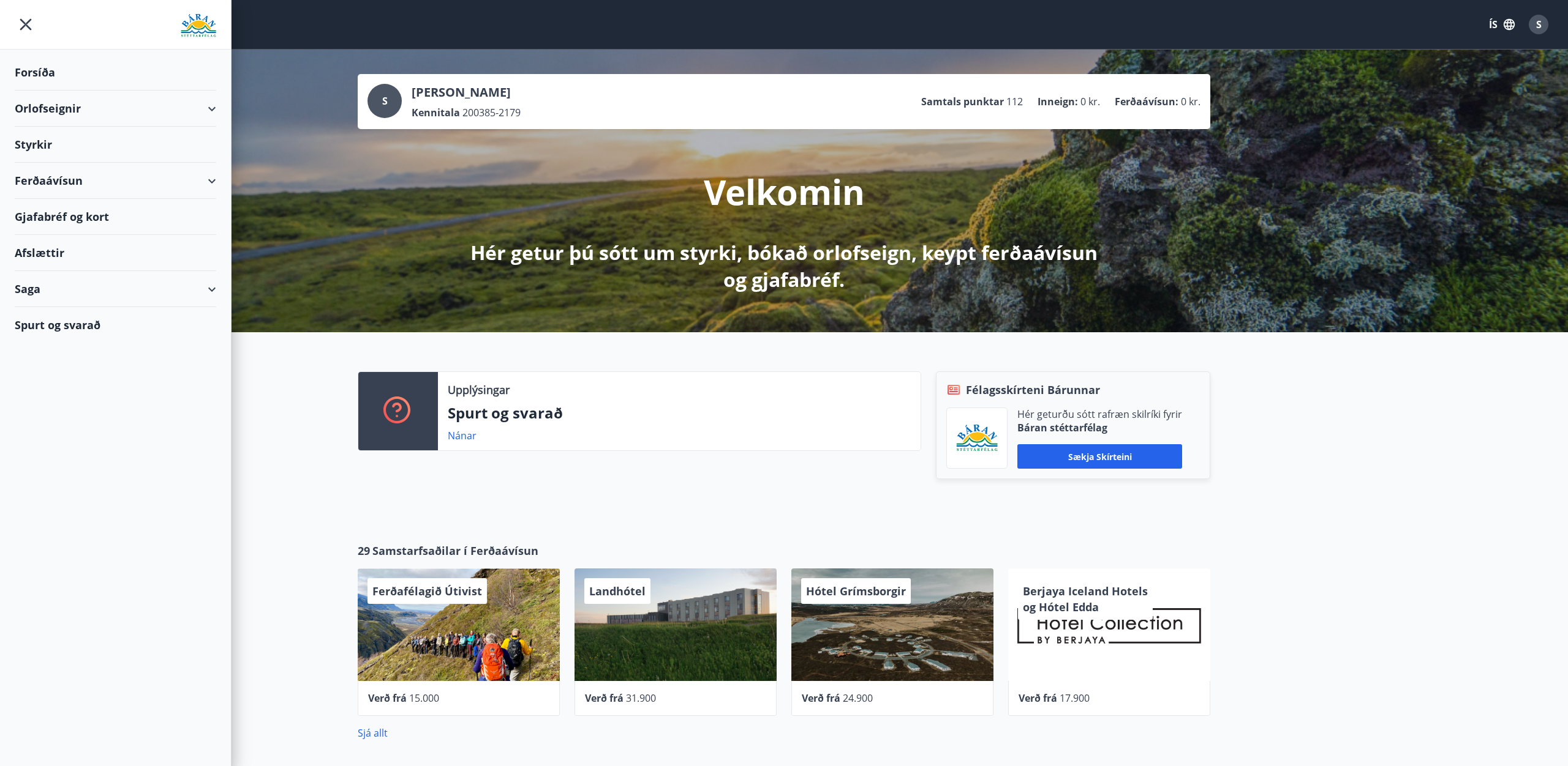
click at [58, 178] on div "Ferðaávísun" at bounding box center [115, 181] width 201 height 36
click at [54, 214] on div "Framboð" at bounding box center [115, 212] width 182 height 26
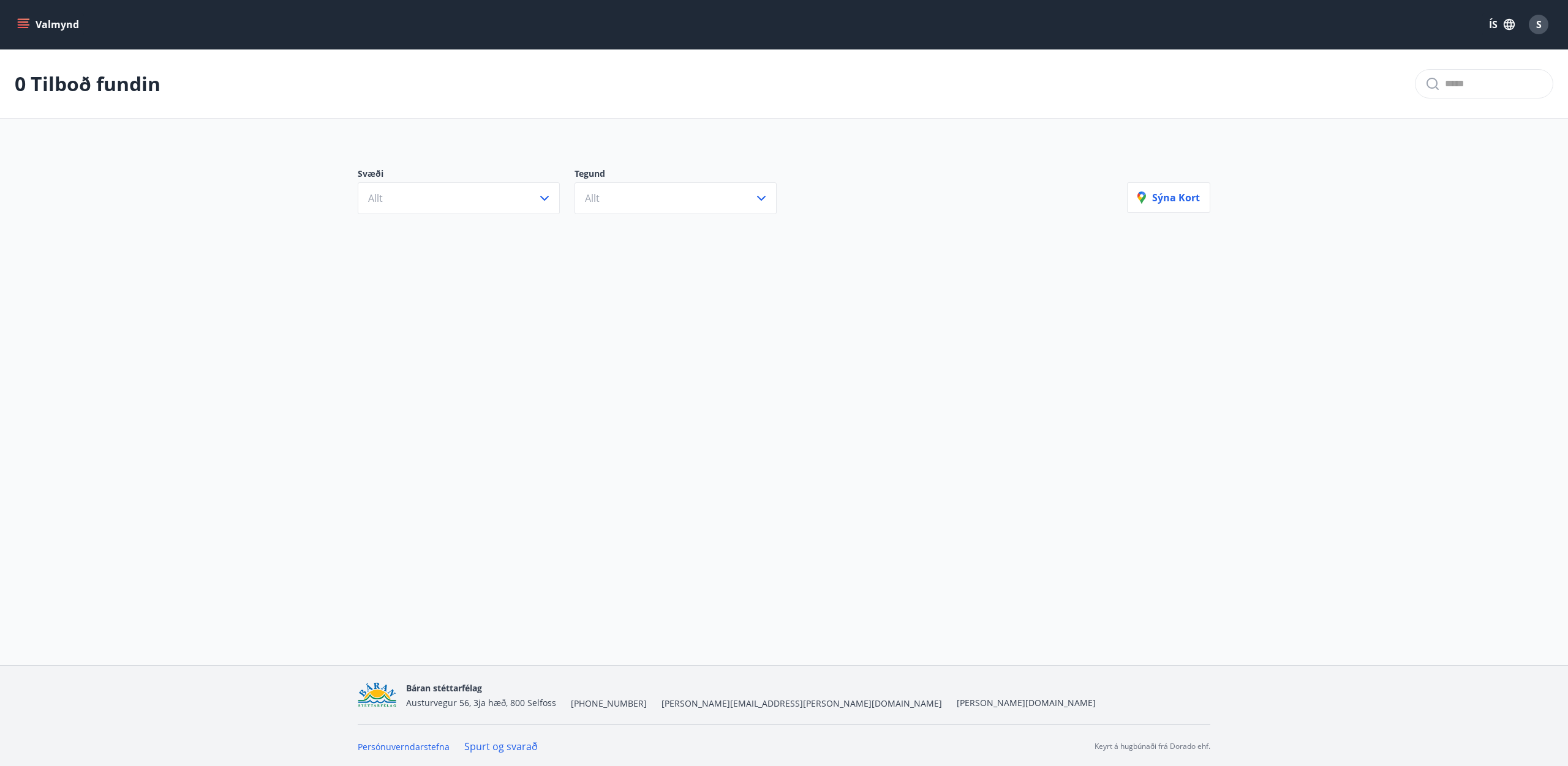
click at [35, 29] on button "Valmynd" at bounding box center [49, 24] width 69 height 22
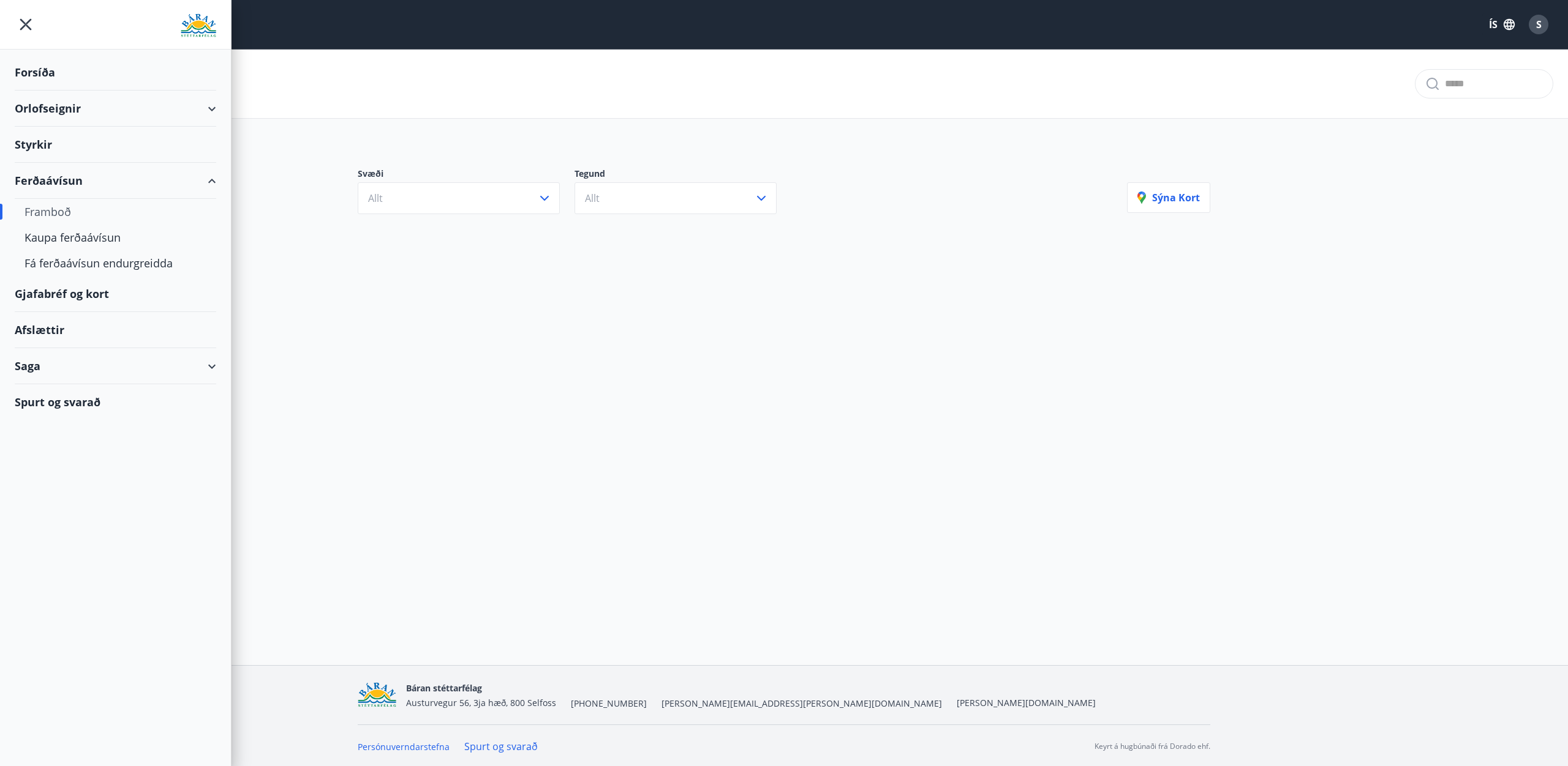
click at [58, 365] on div "Saga" at bounding box center [115, 366] width 201 height 36
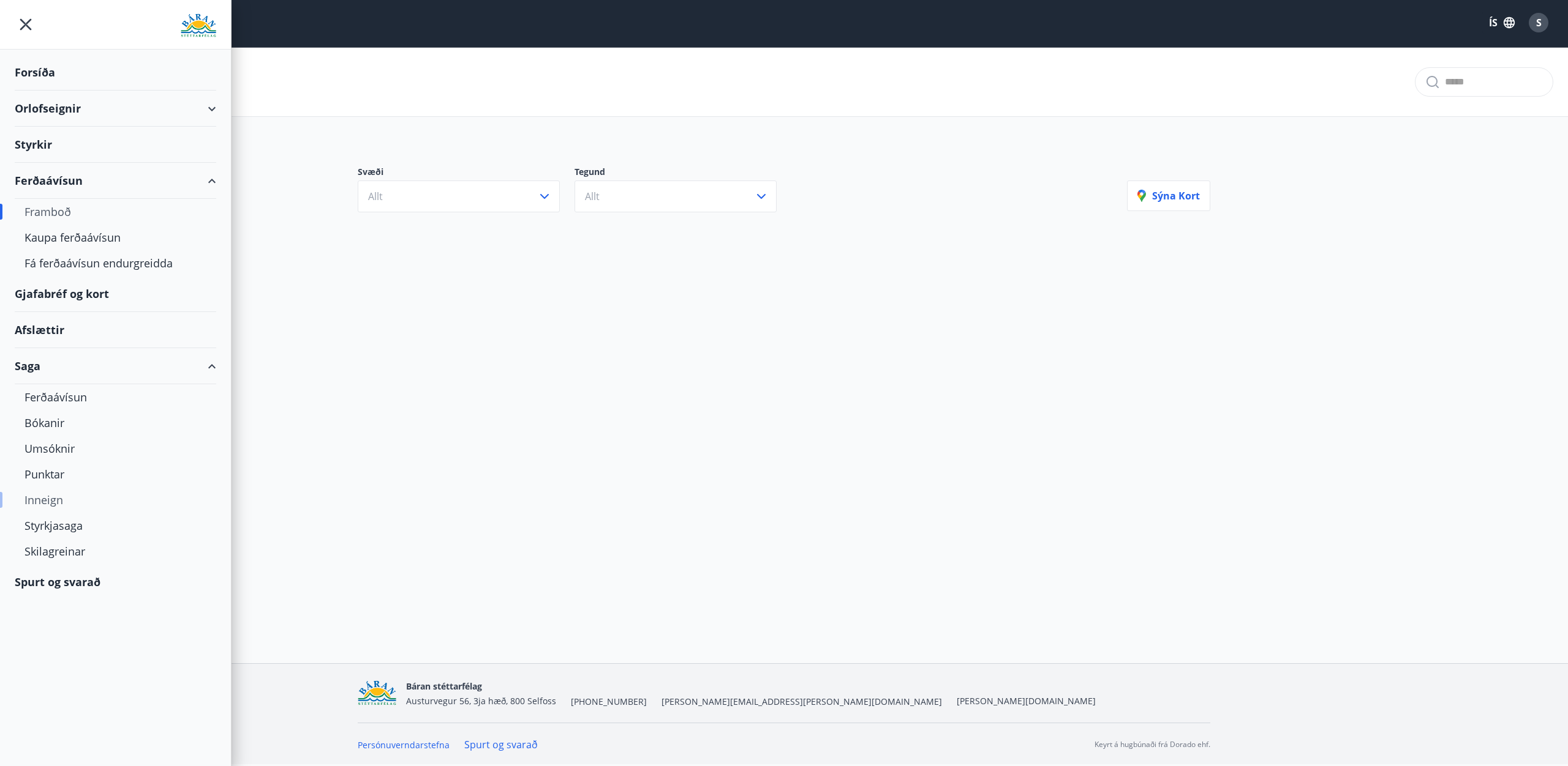
click at [57, 503] on div "Inneign" at bounding box center [115, 500] width 182 height 26
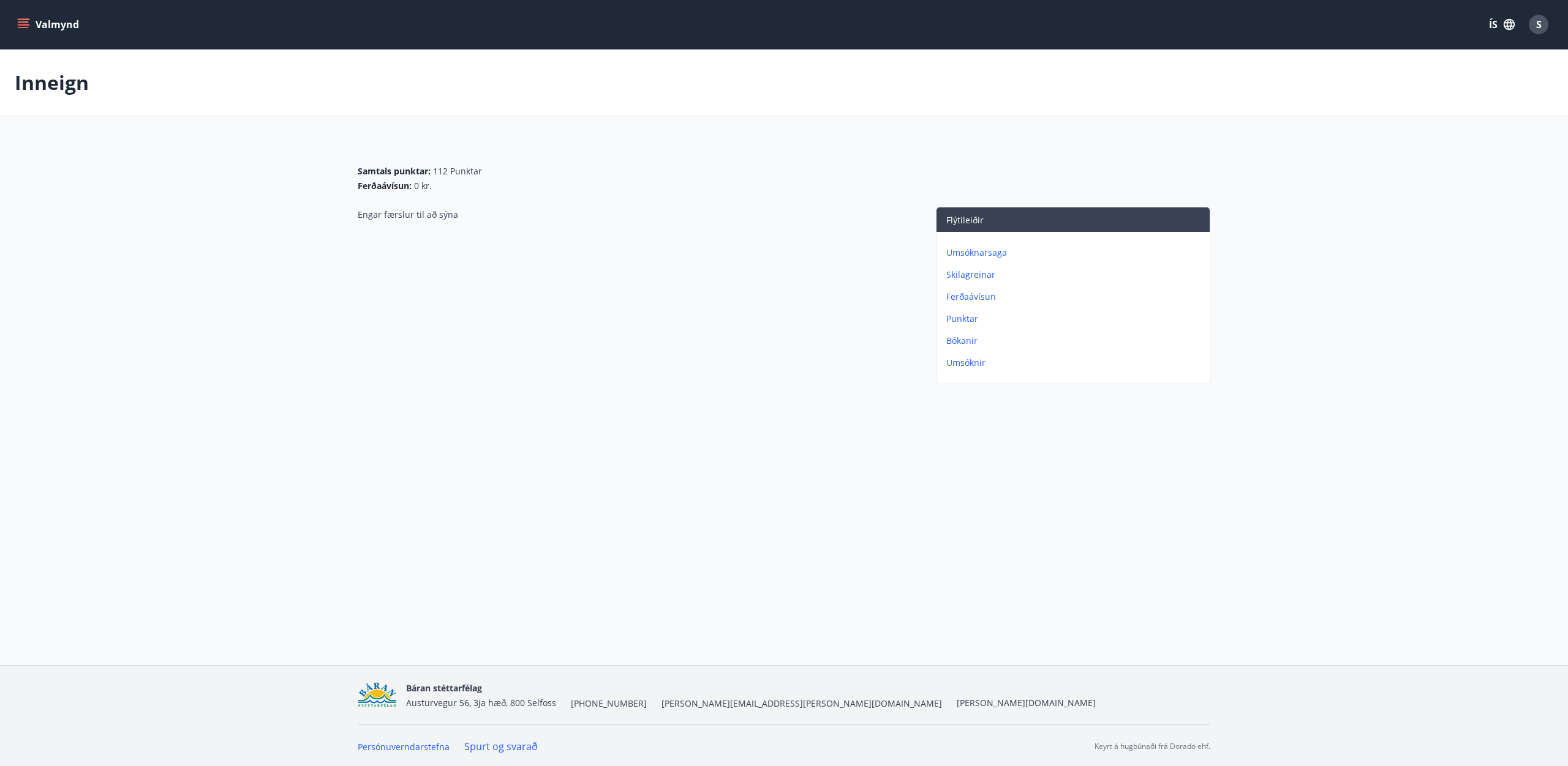
scroll to position [1, 0]
click at [980, 294] on p "Ferðaávísun" at bounding box center [1075, 296] width 258 height 12
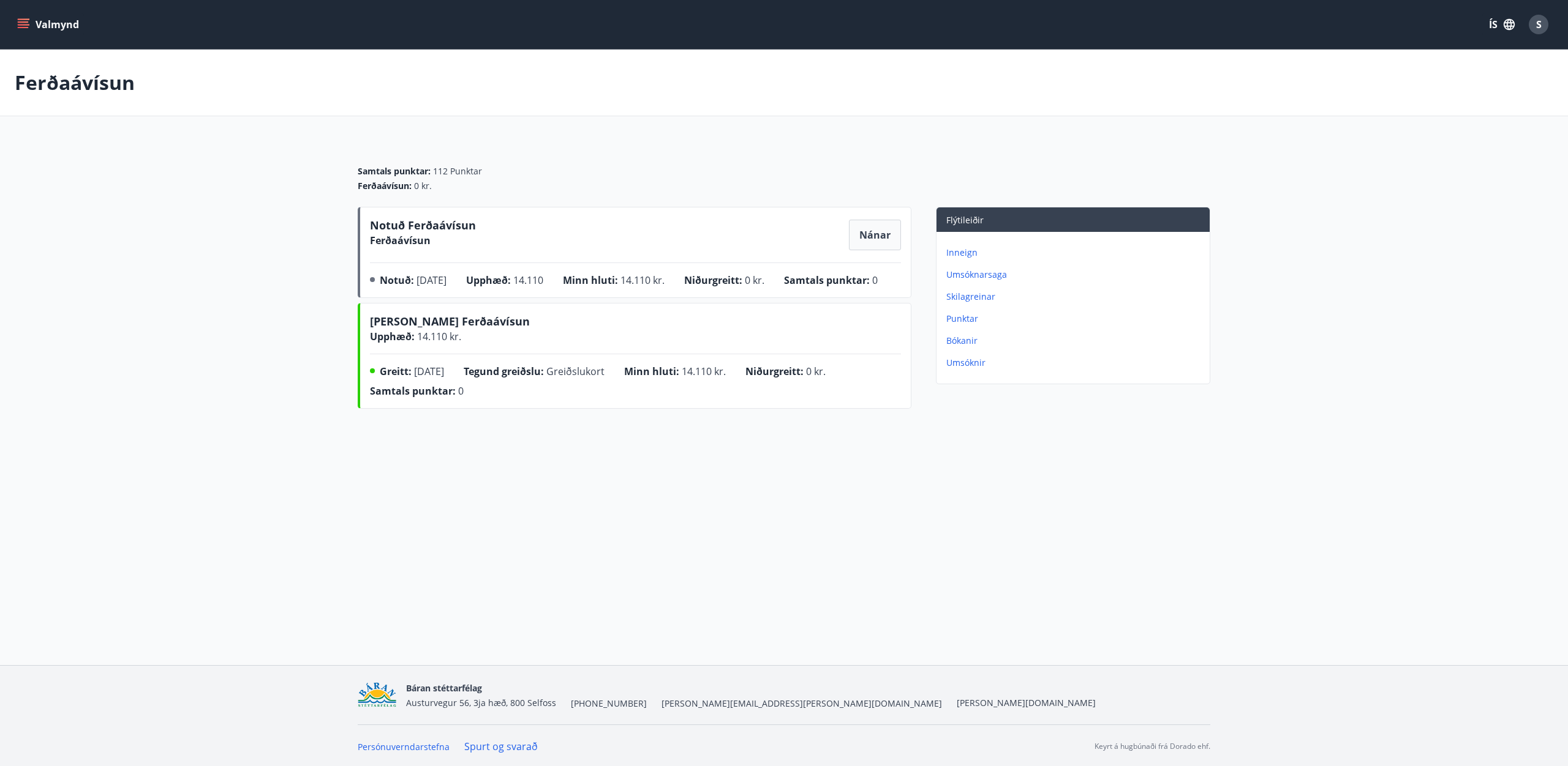
click at [971, 364] on p "Umsóknir" at bounding box center [1075, 363] width 258 height 12
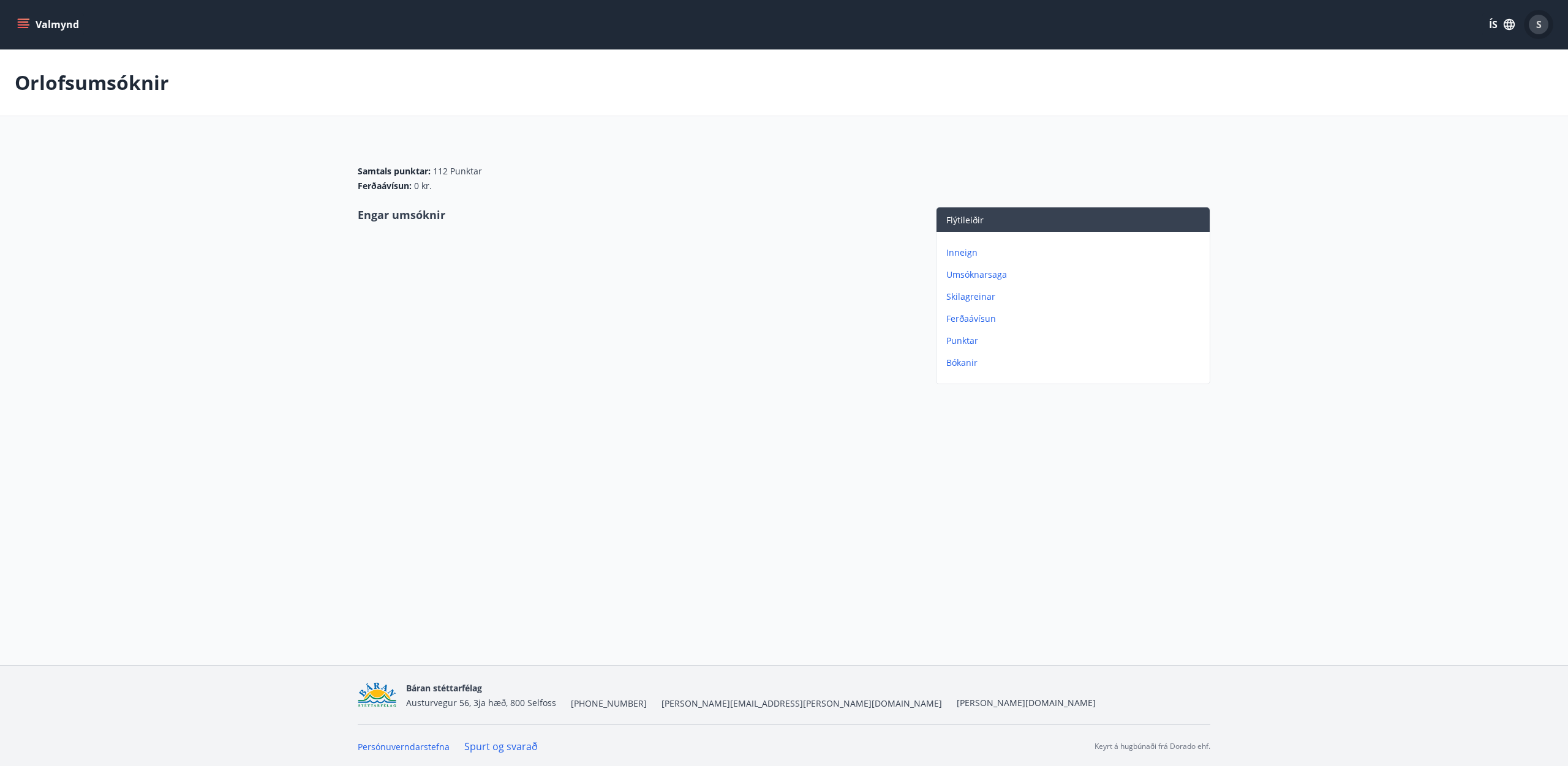
click at [1544, 32] on div "S" at bounding box center [1538, 24] width 19 height 19
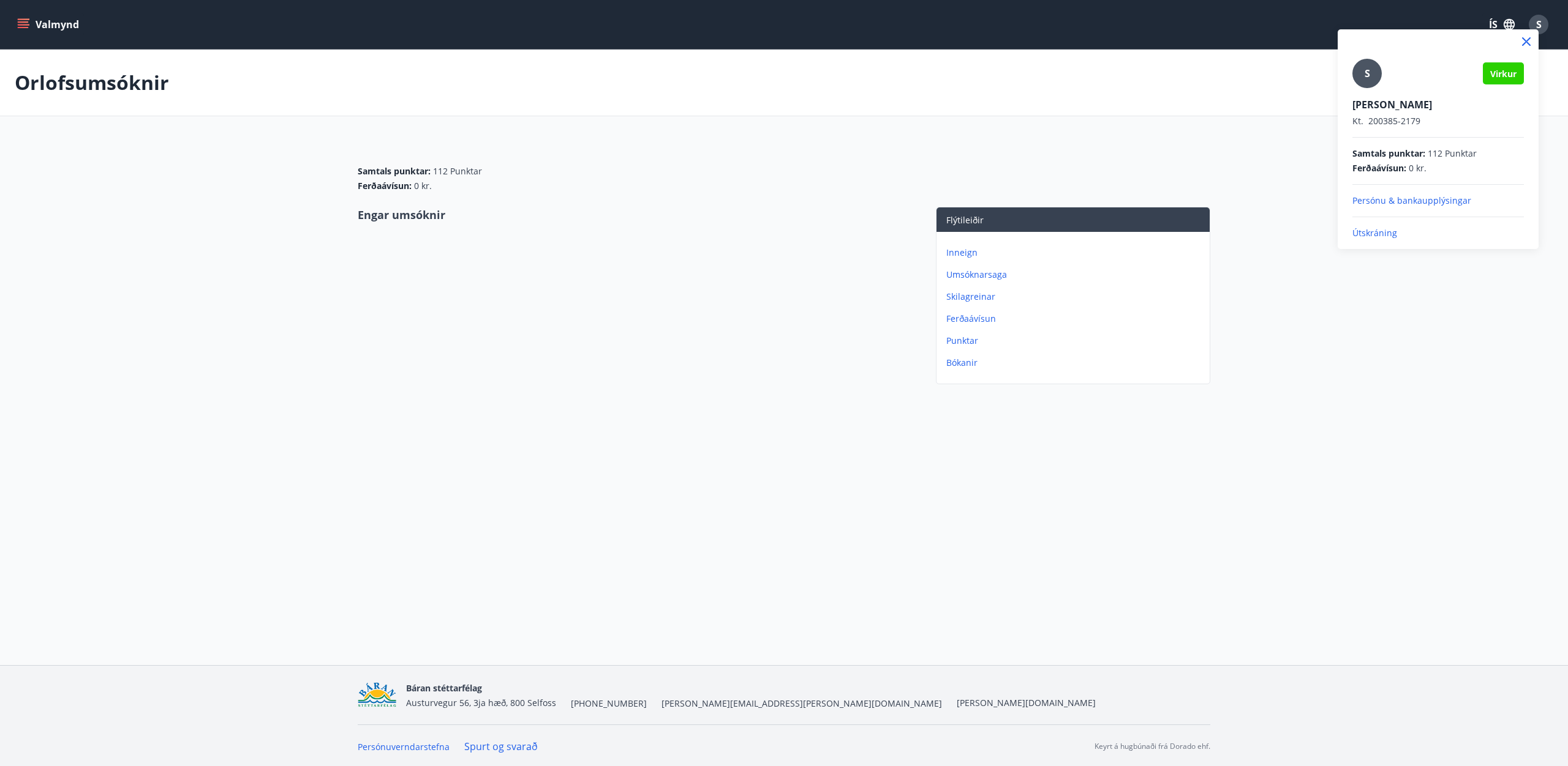
click at [786, 240] on div at bounding box center [784, 383] width 1568 height 766
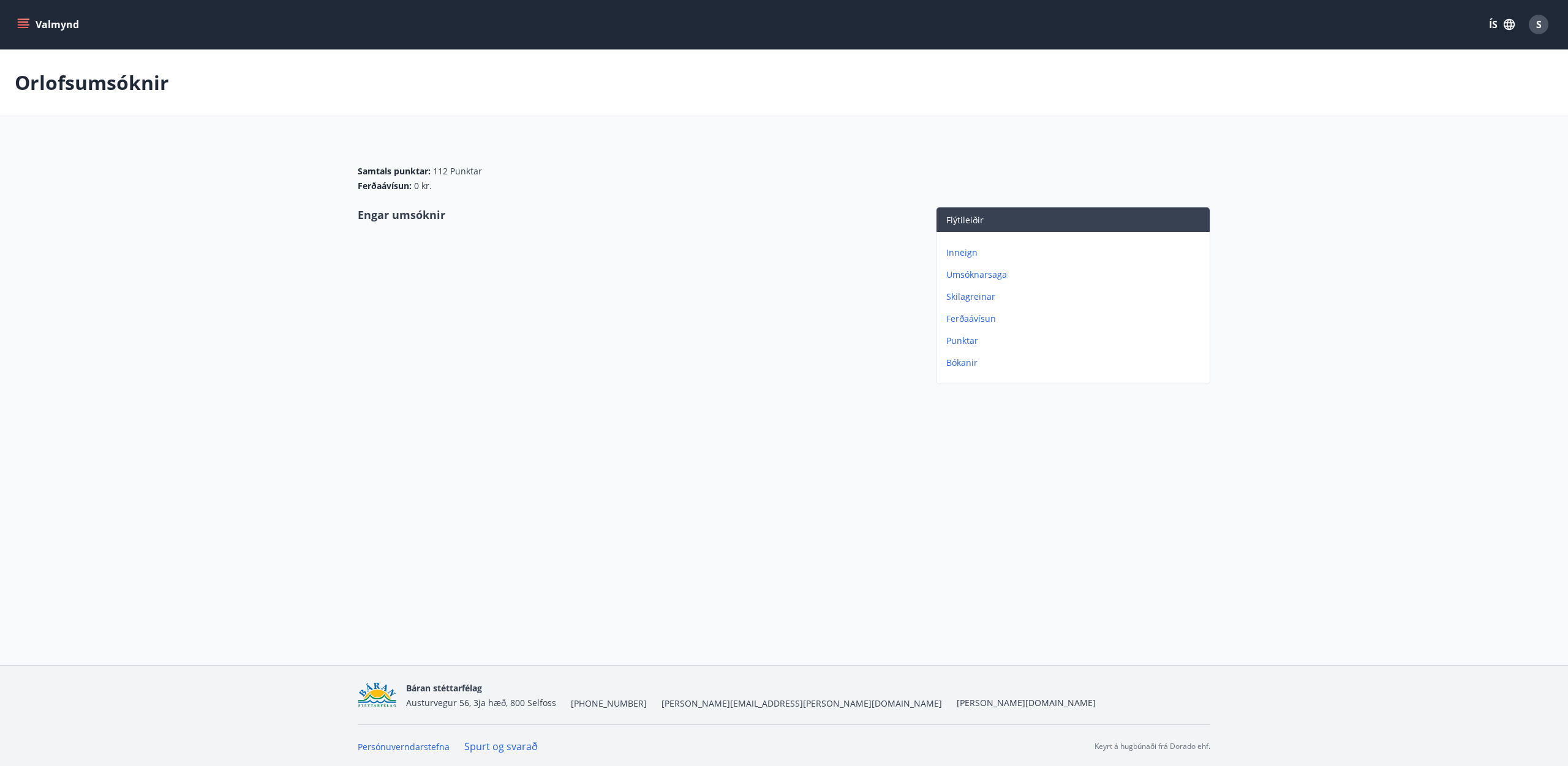
click at [41, 17] on button "Valmynd" at bounding box center [49, 24] width 69 height 22
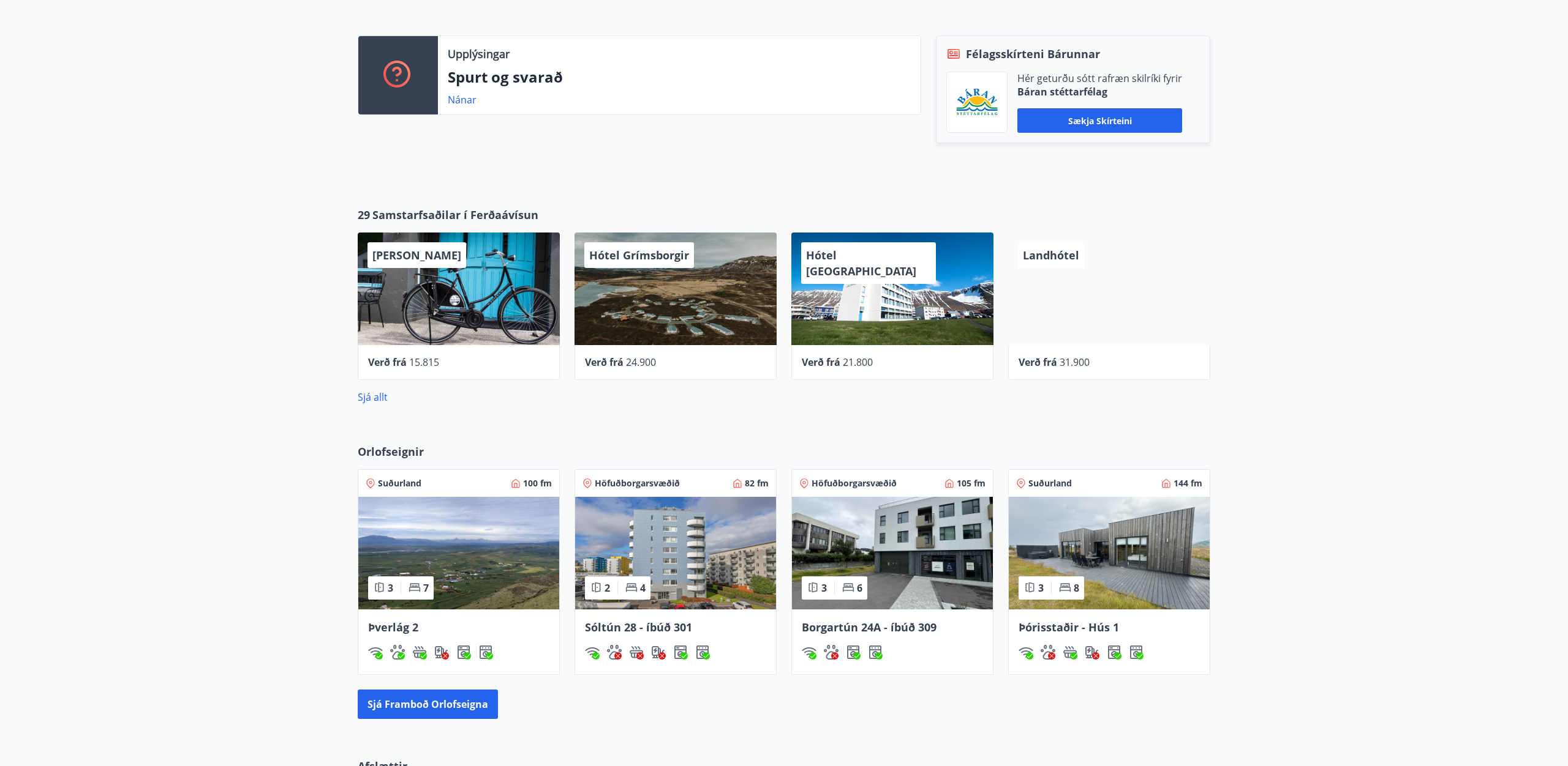
scroll to position [338, 0]
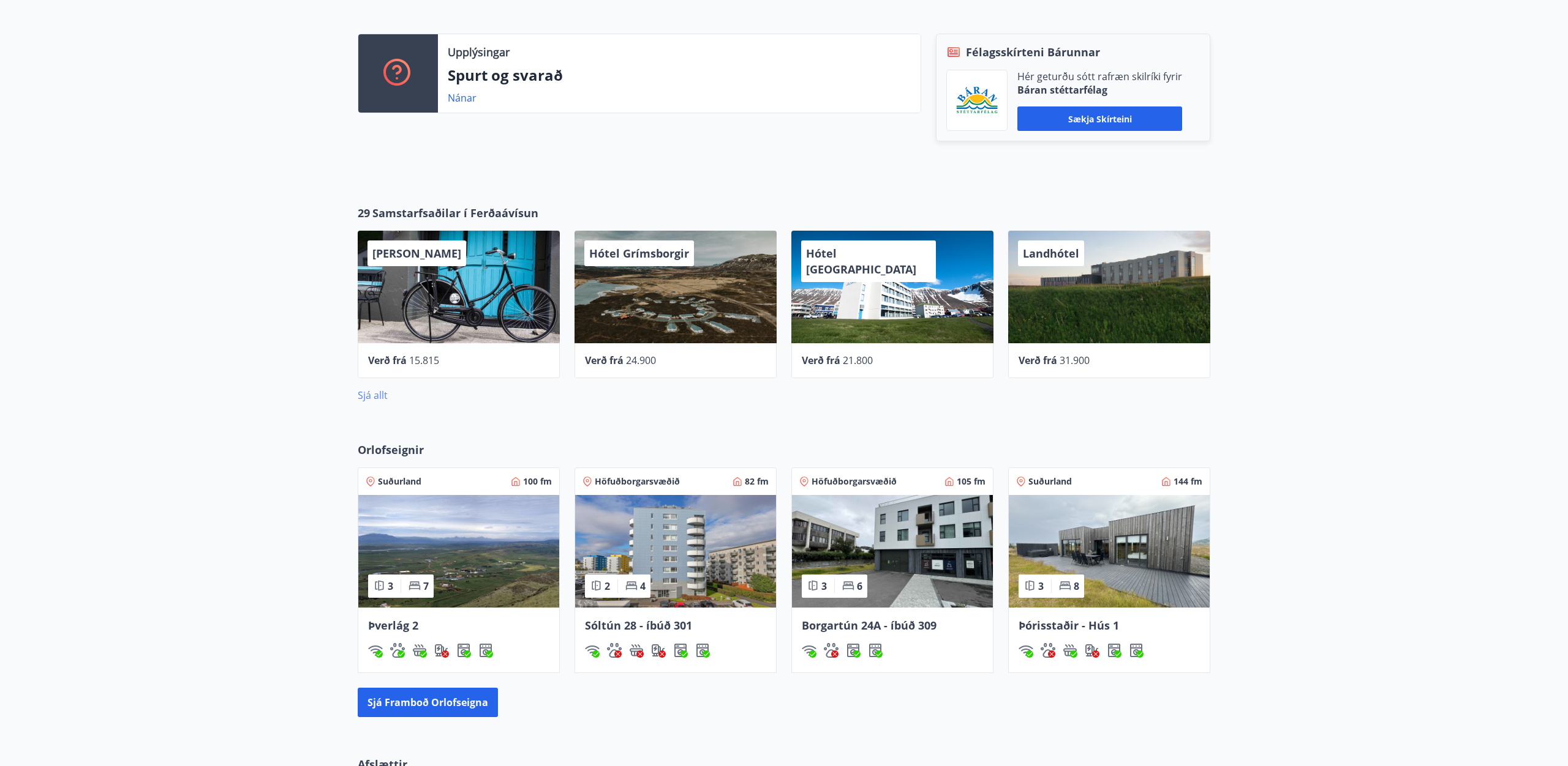
click at [376, 398] on link "Sjá allt" at bounding box center [373, 395] width 30 height 14
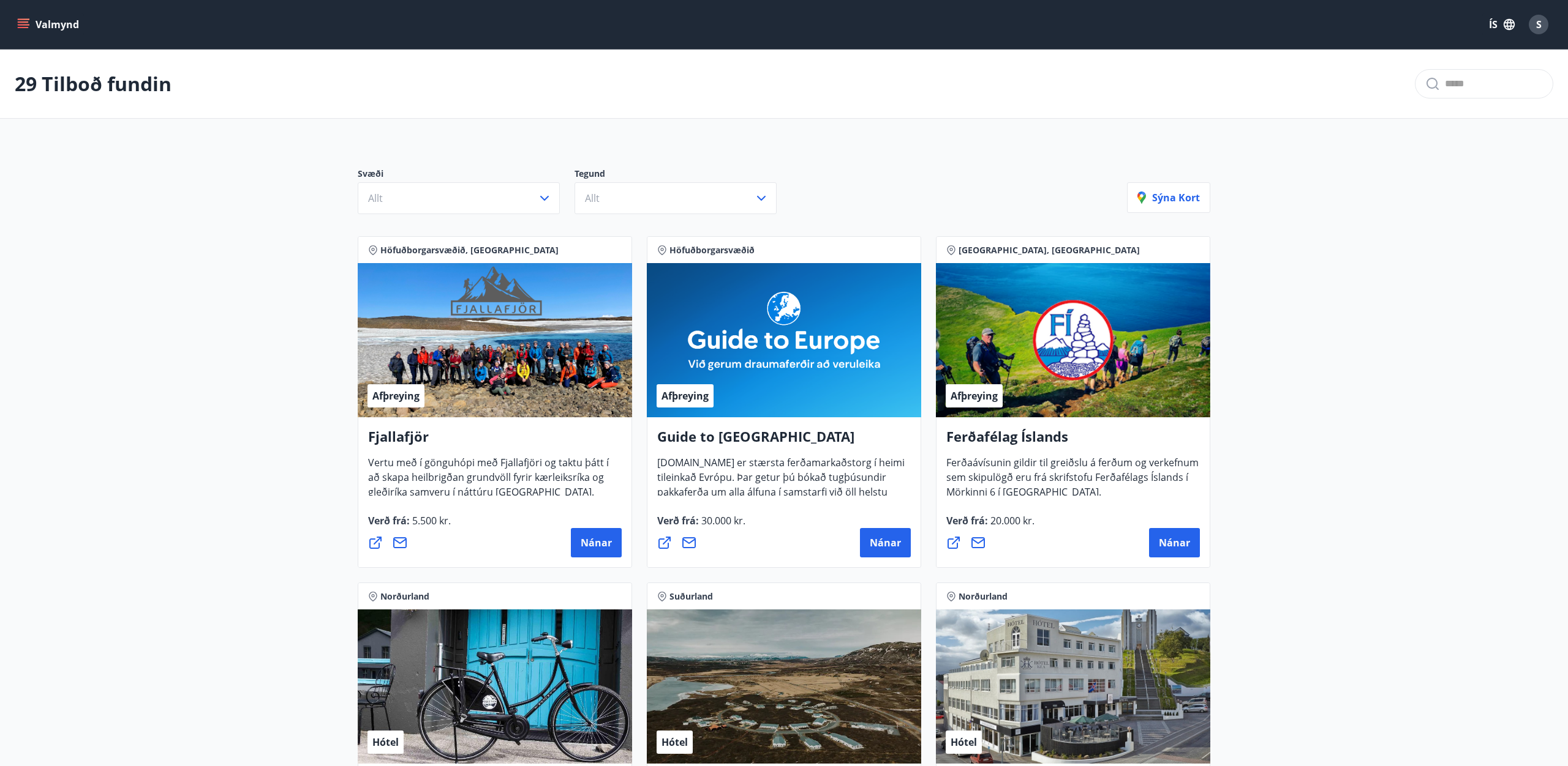
click at [21, 21] on icon "menu" at bounding box center [23, 24] width 12 height 12
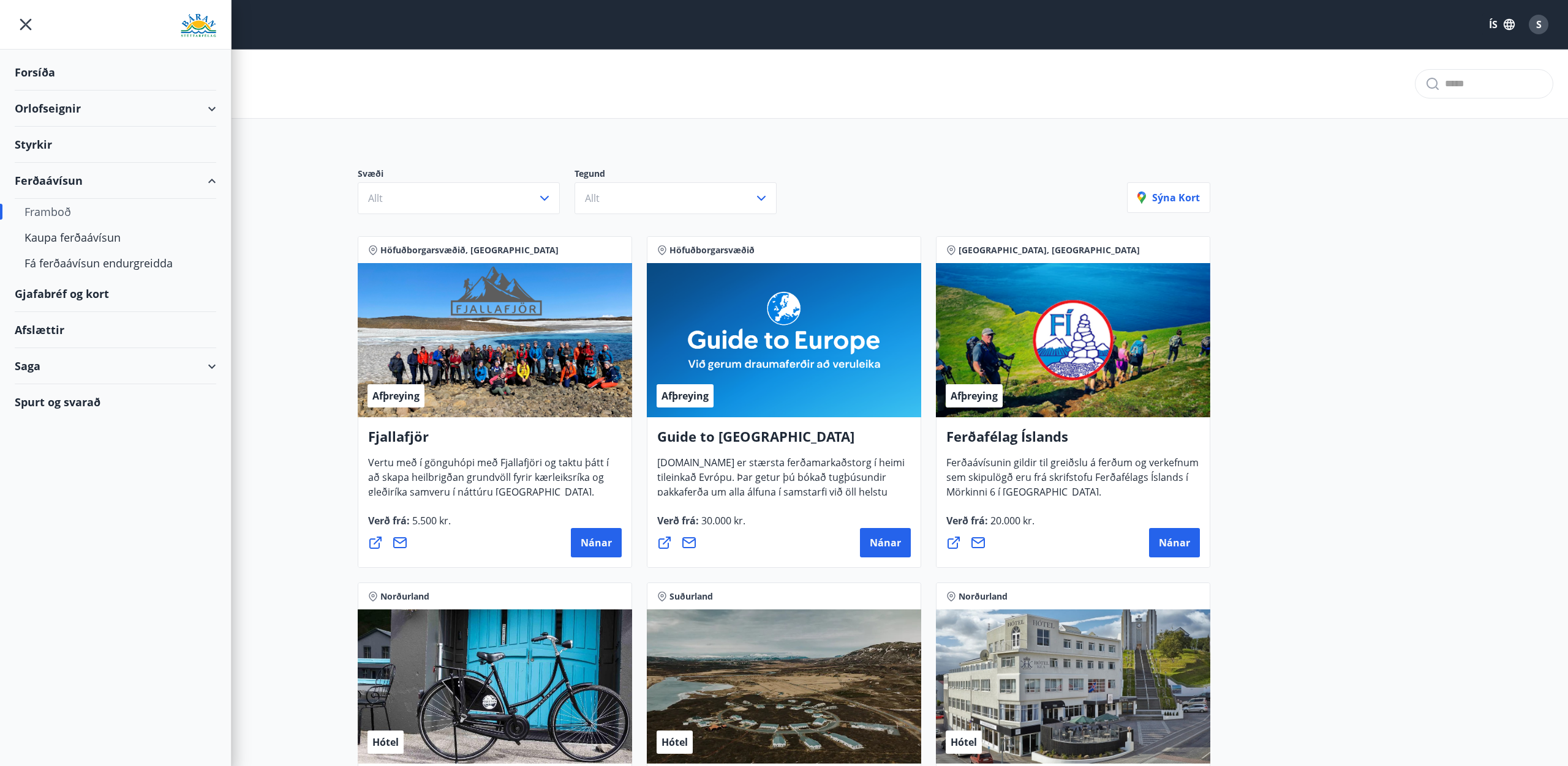
click at [50, 106] on div "Orlofseignir" at bounding box center [115, 109] width 201 height 36
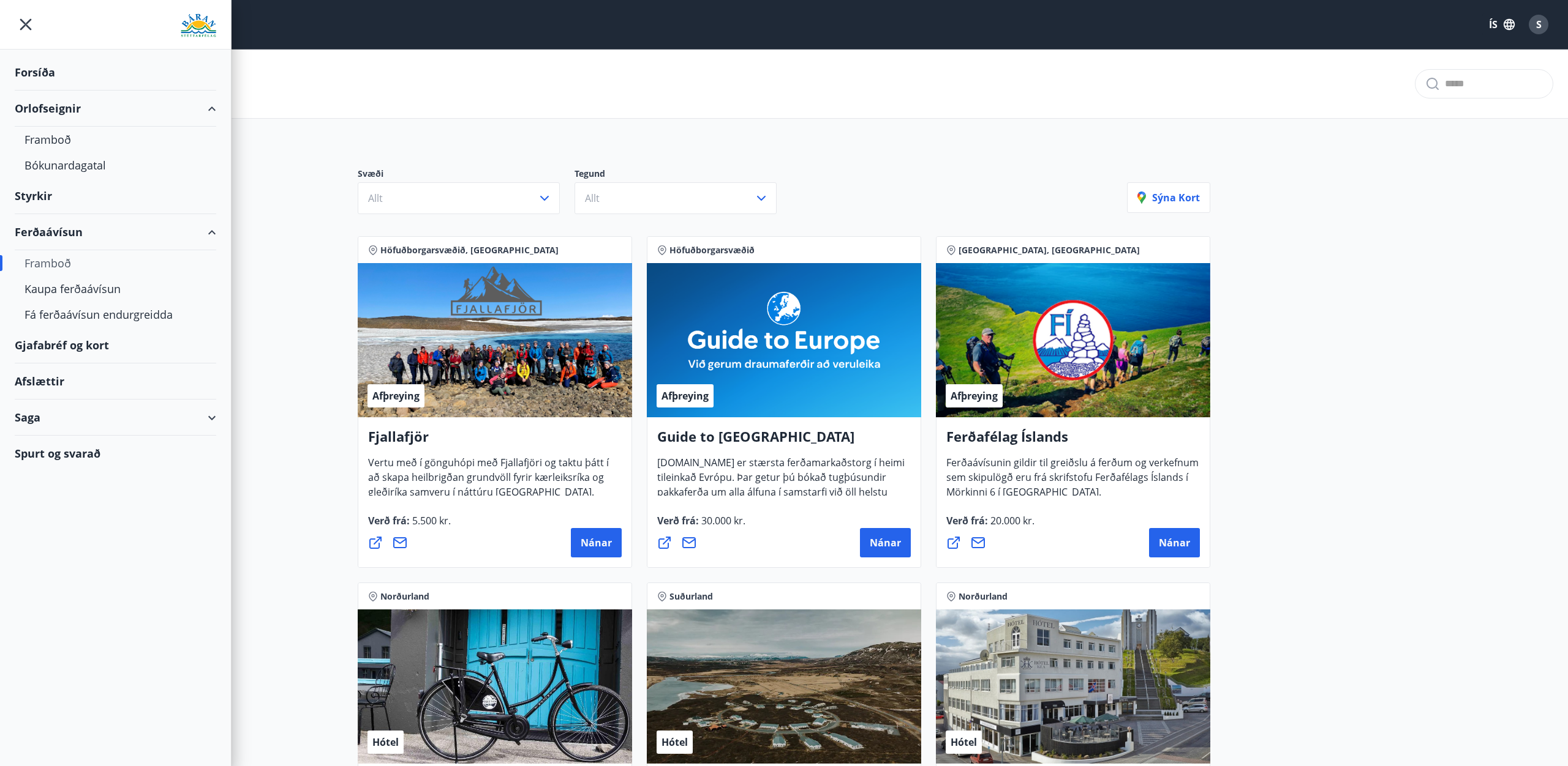
click at [51, 109] on div "Orlofseignir" at bounding box center [115, 109] width 201 height 36
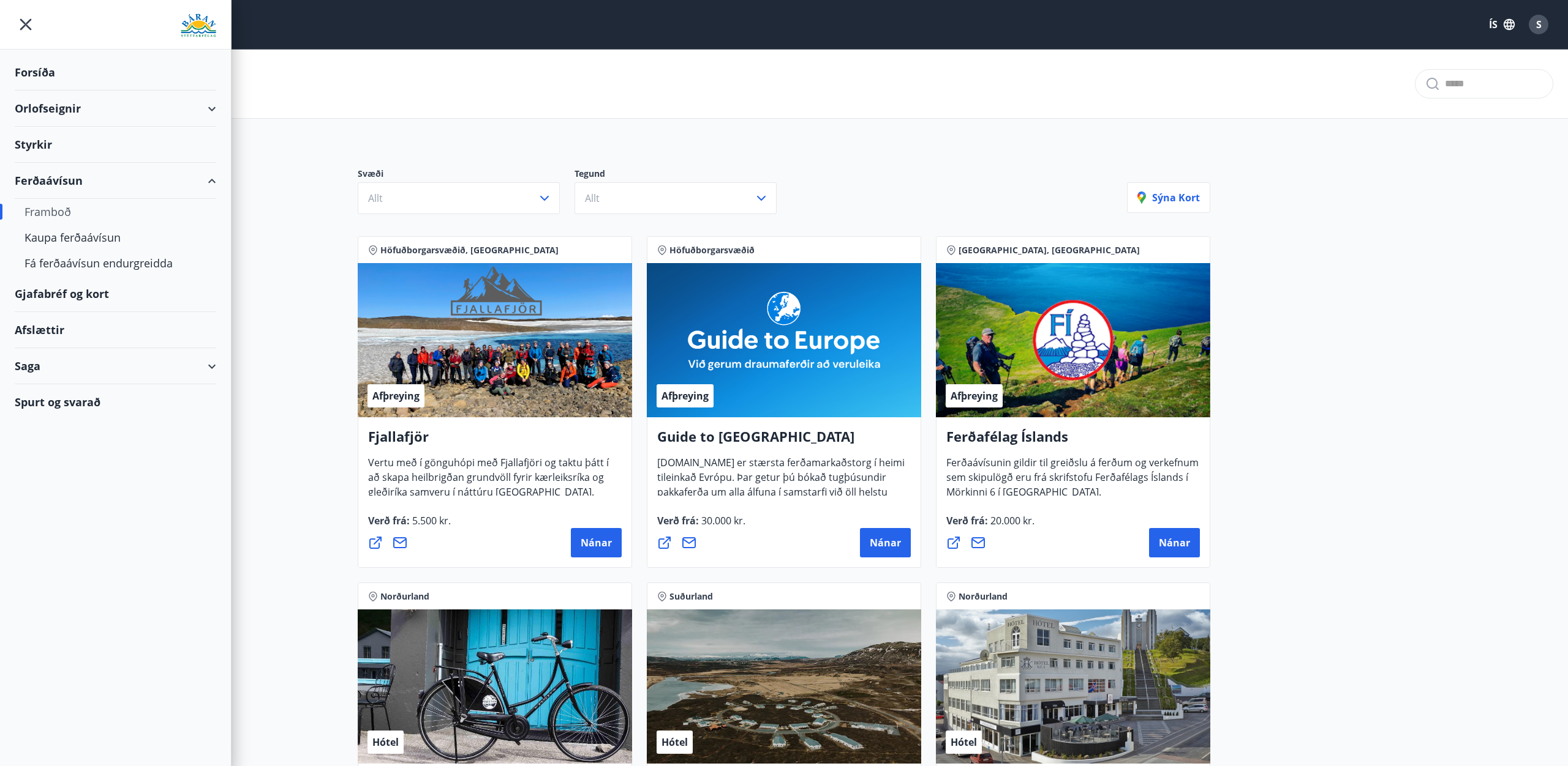
drag, startPoint x: 30, startPoint y: 28, endPoint x: 64, endPoint y: 28, distance: 34.0
click at [31, 28] on icon "menu" at bounding box center [26, 24] width 12 height 12
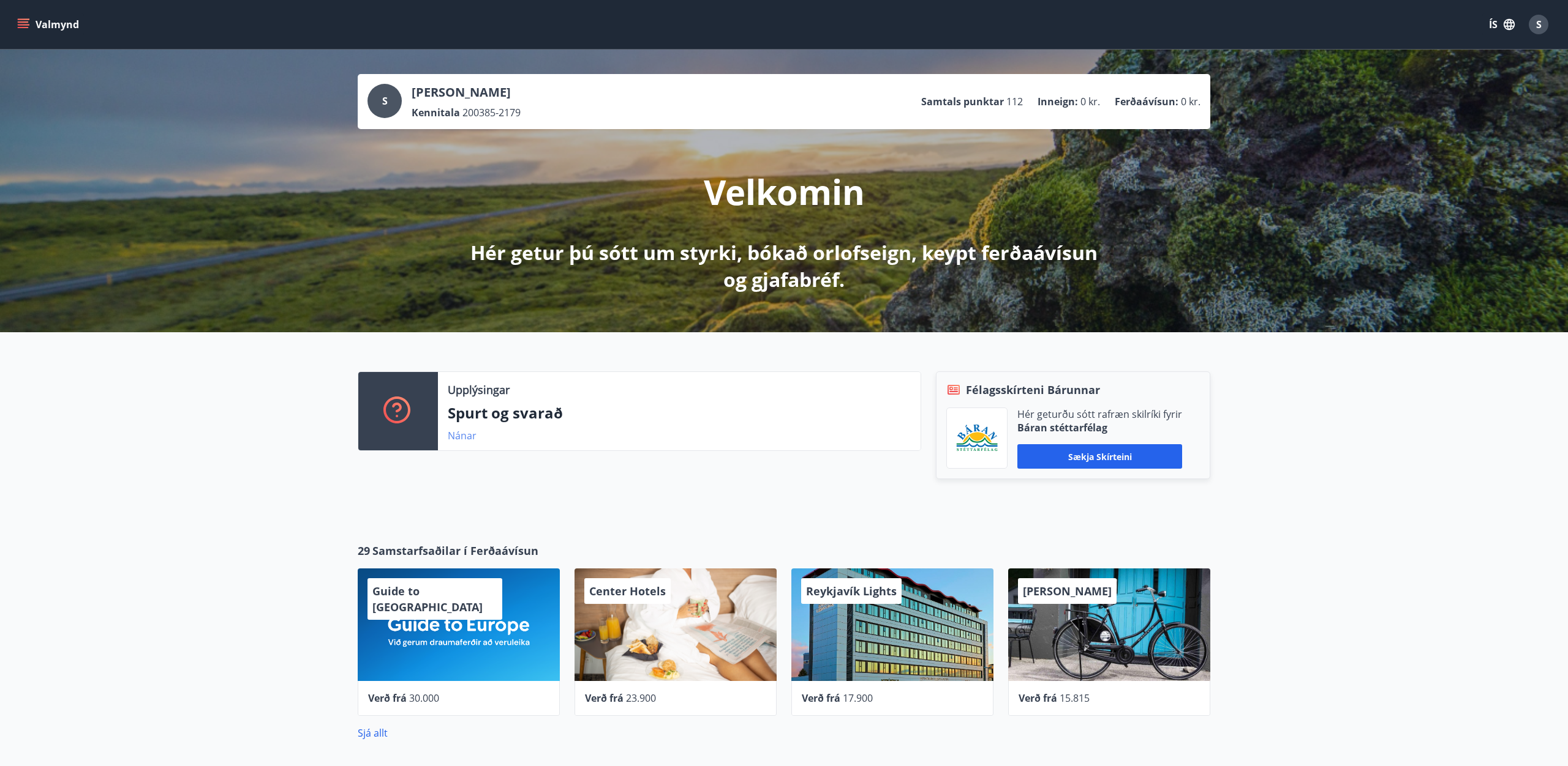
click at [460, 437] on link "Nánar" at bounding box center [462, 436] width 29 height 14
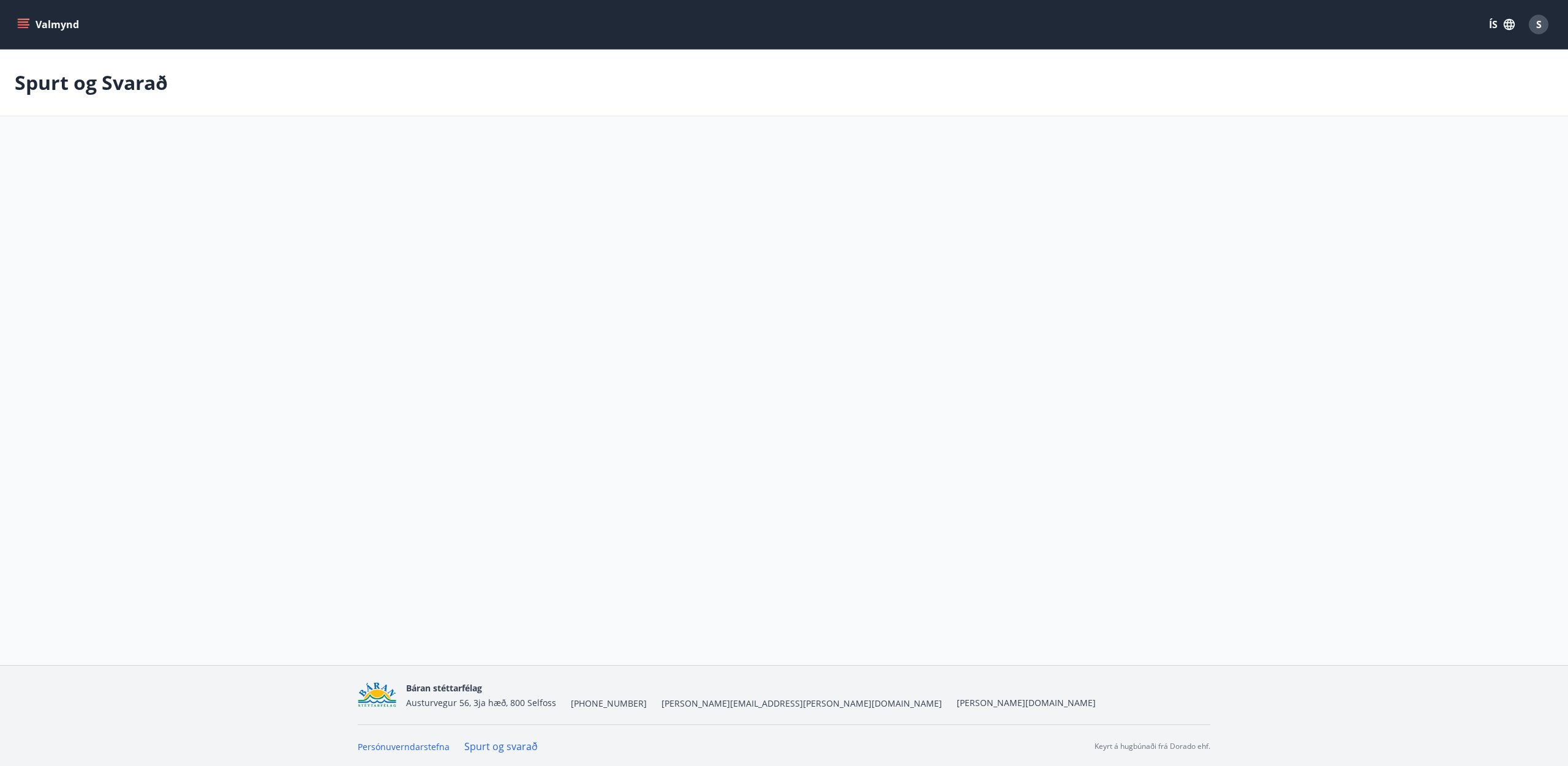
scroll to position [2, 0]
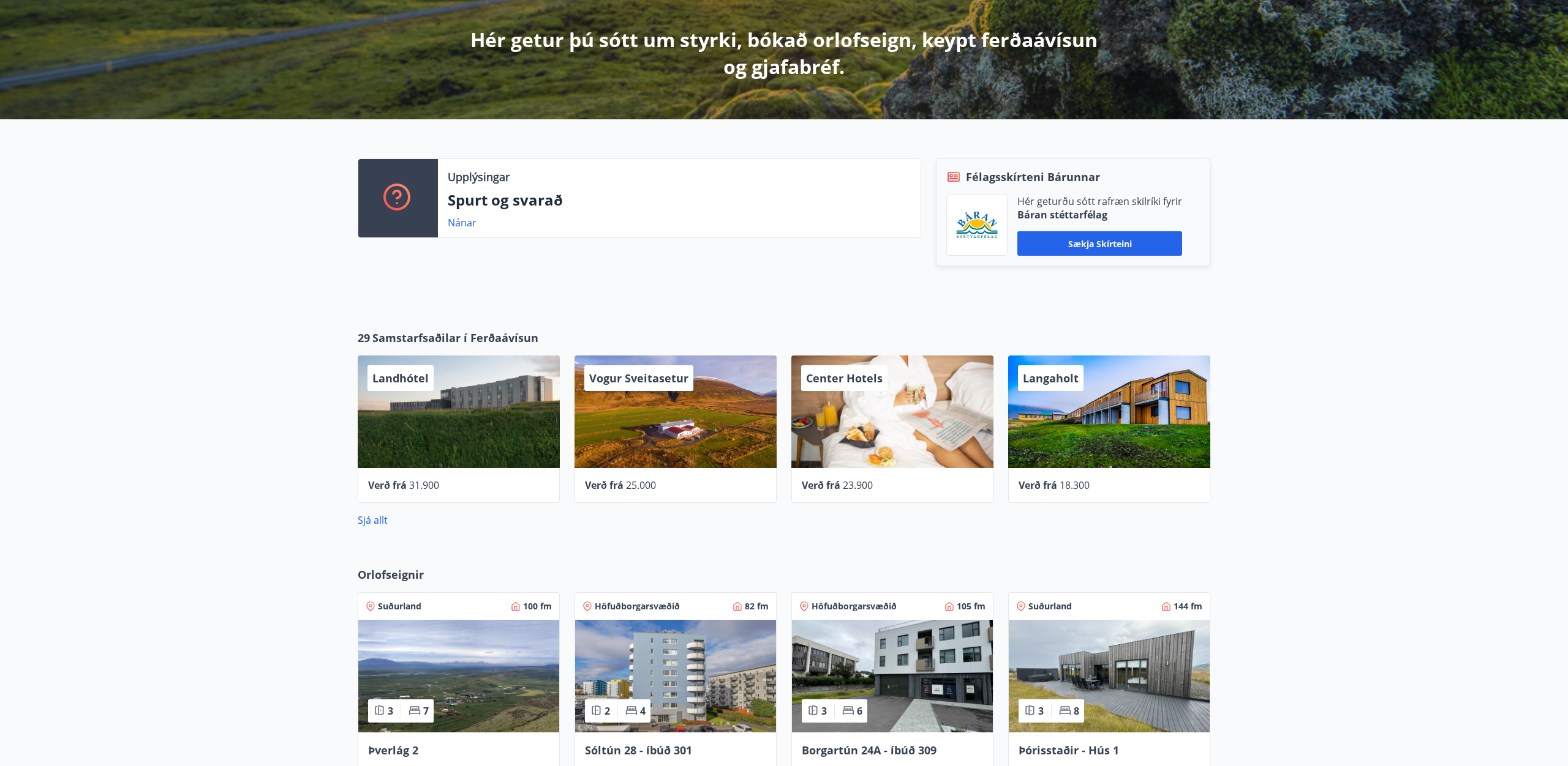
scroll to position [214, 0]
click at [366, 521] on link "Sjá allt" at bounding box center [373, 519] width 30 height 14
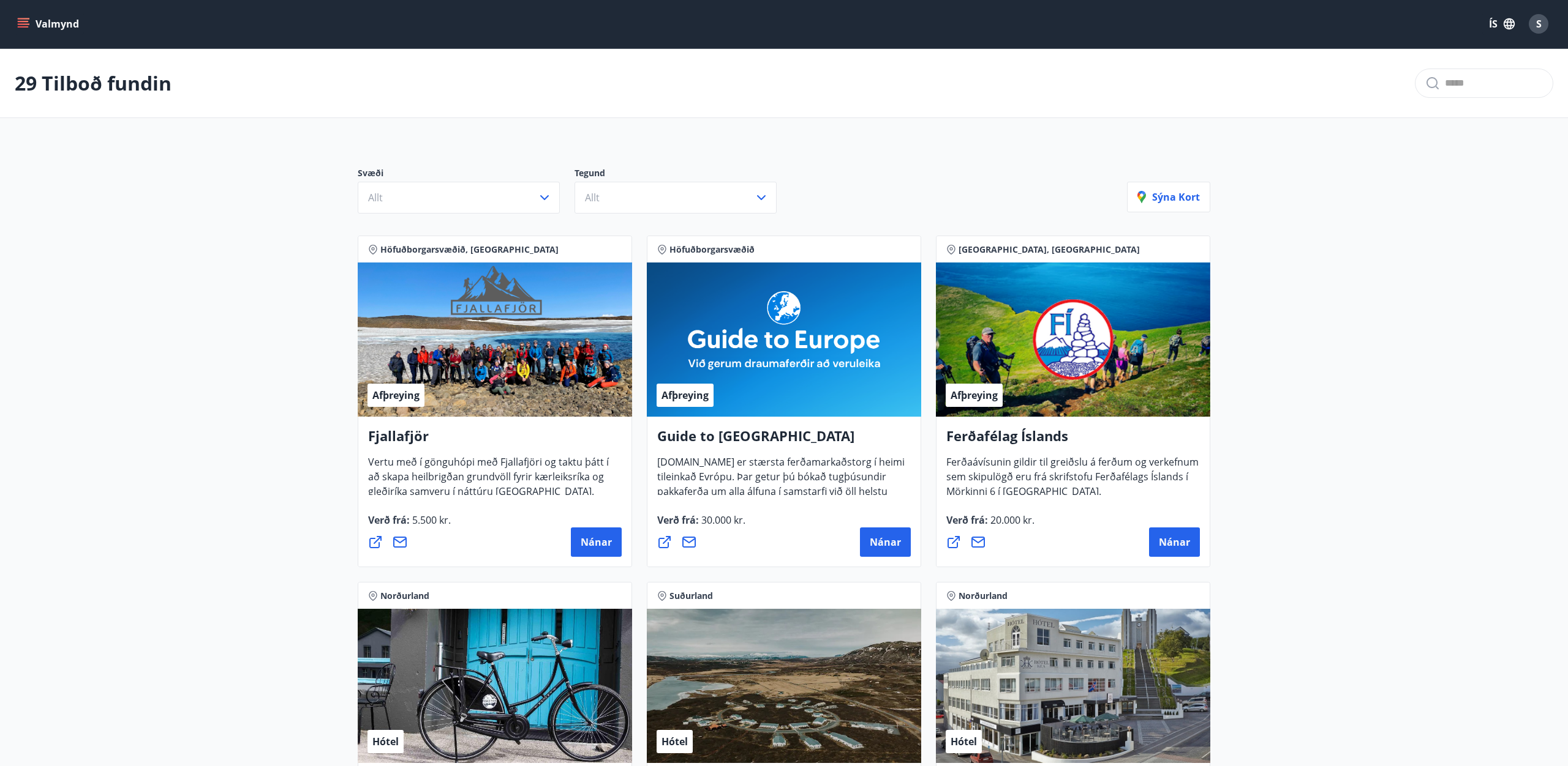
click at [22, 20] on icon "menu" at bounding box center [23, 24] width 12 height 12
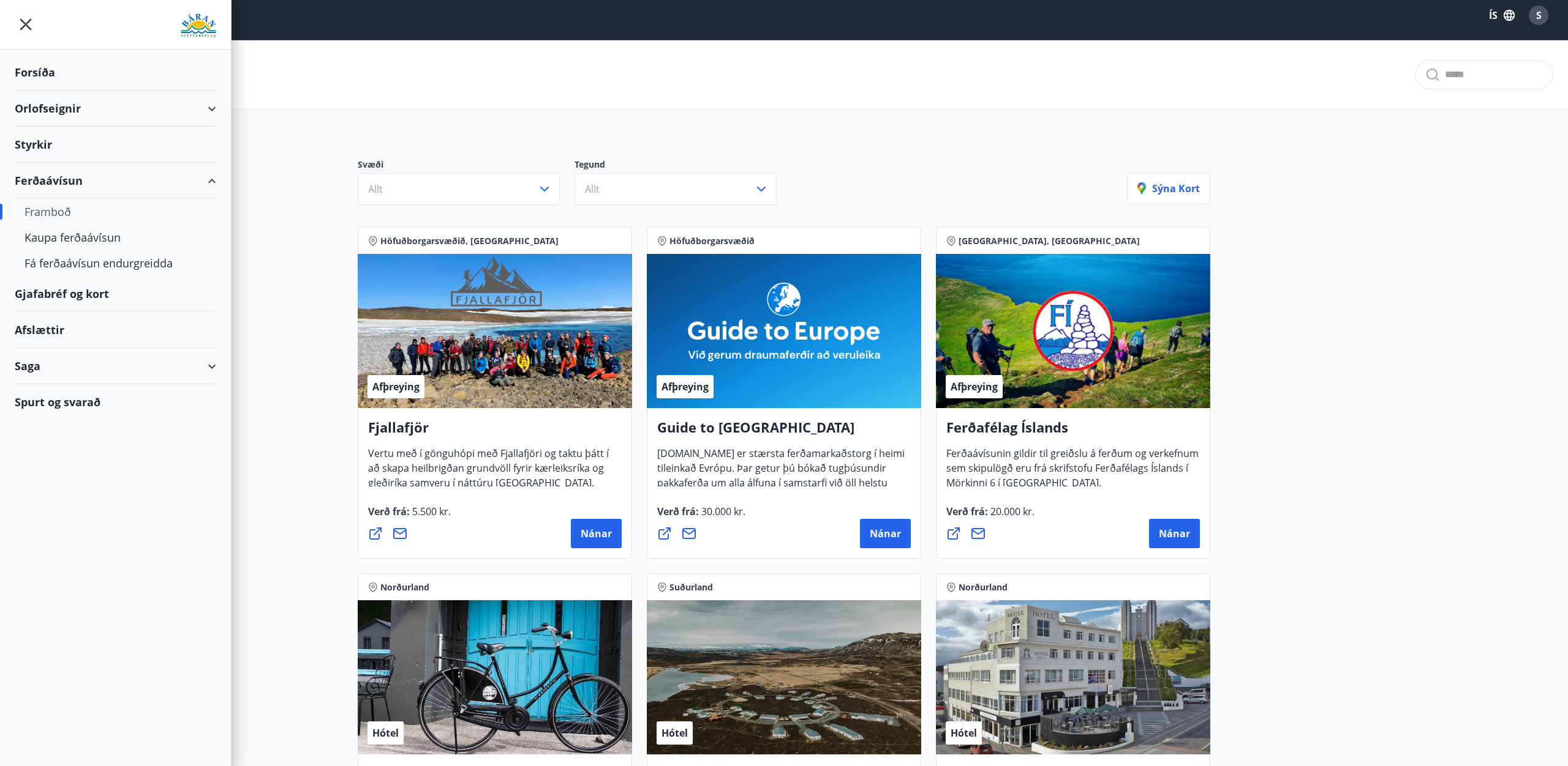
click at [42, 78] on div "Forsíða" at bounding box center [115, 73] width 201 height 36
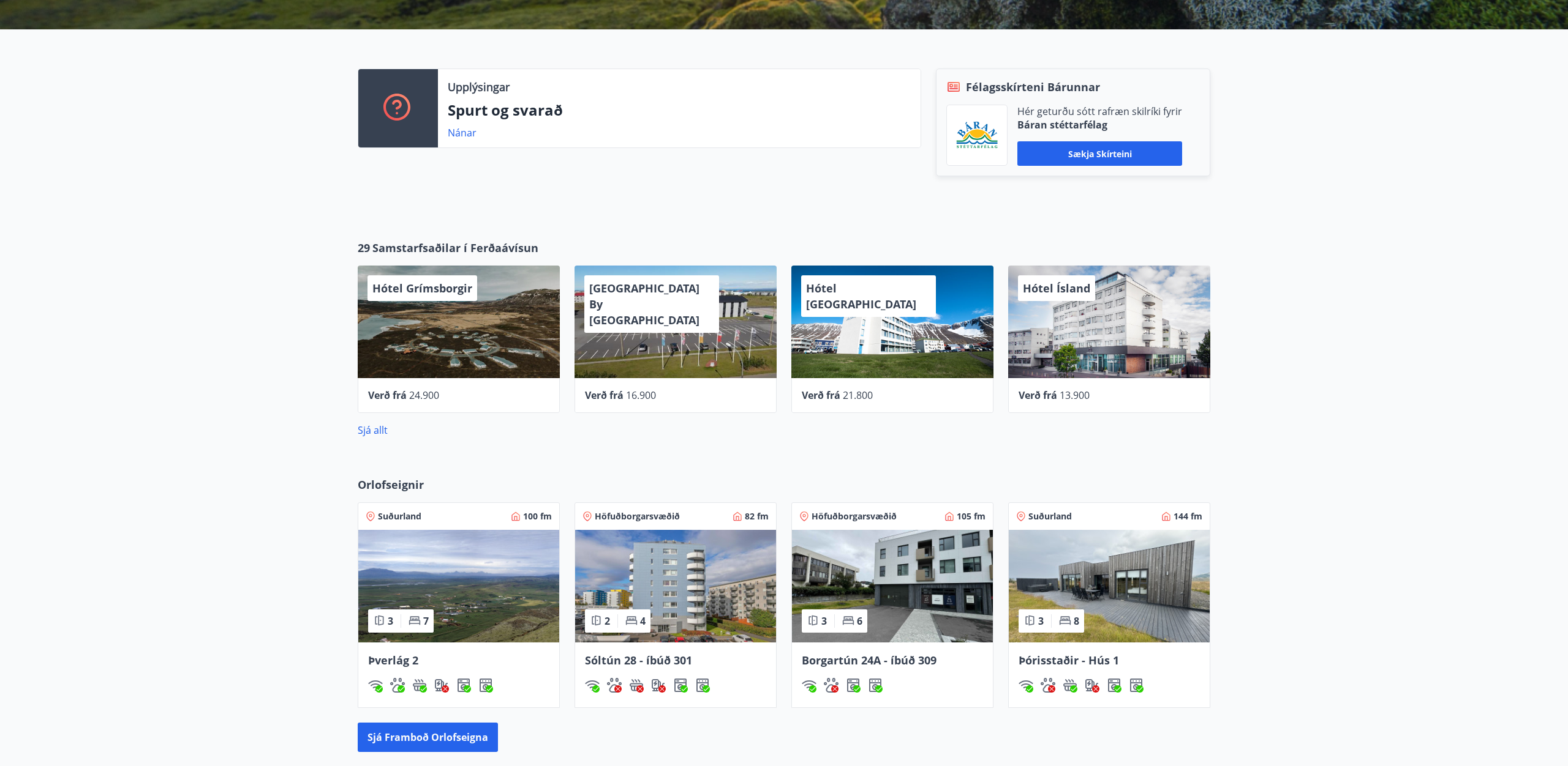
scroll to position [306, 0]
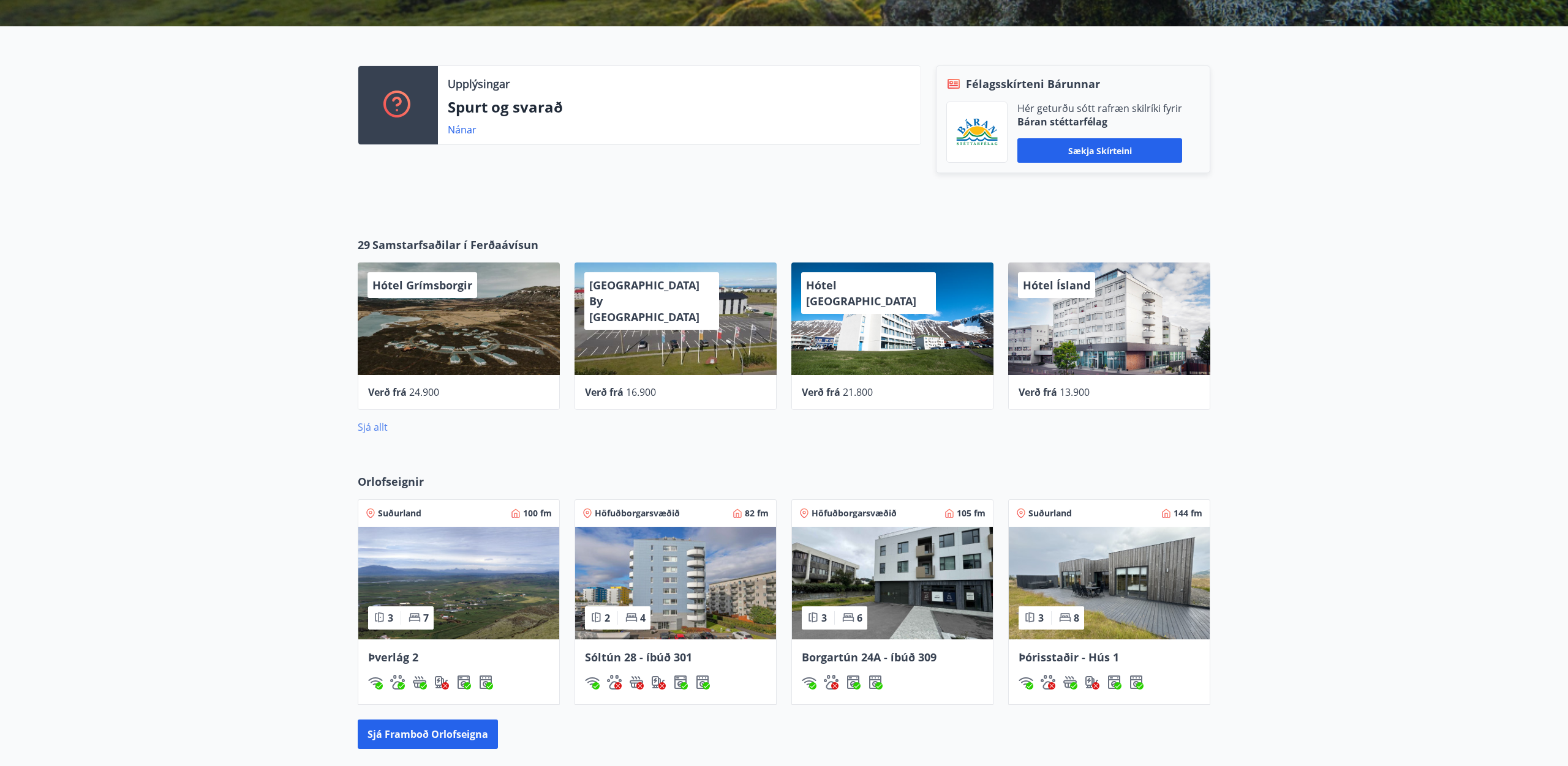
click at [381, 424] on link "Sjá allt" at bounding box center [373, 427] width 30 height 14
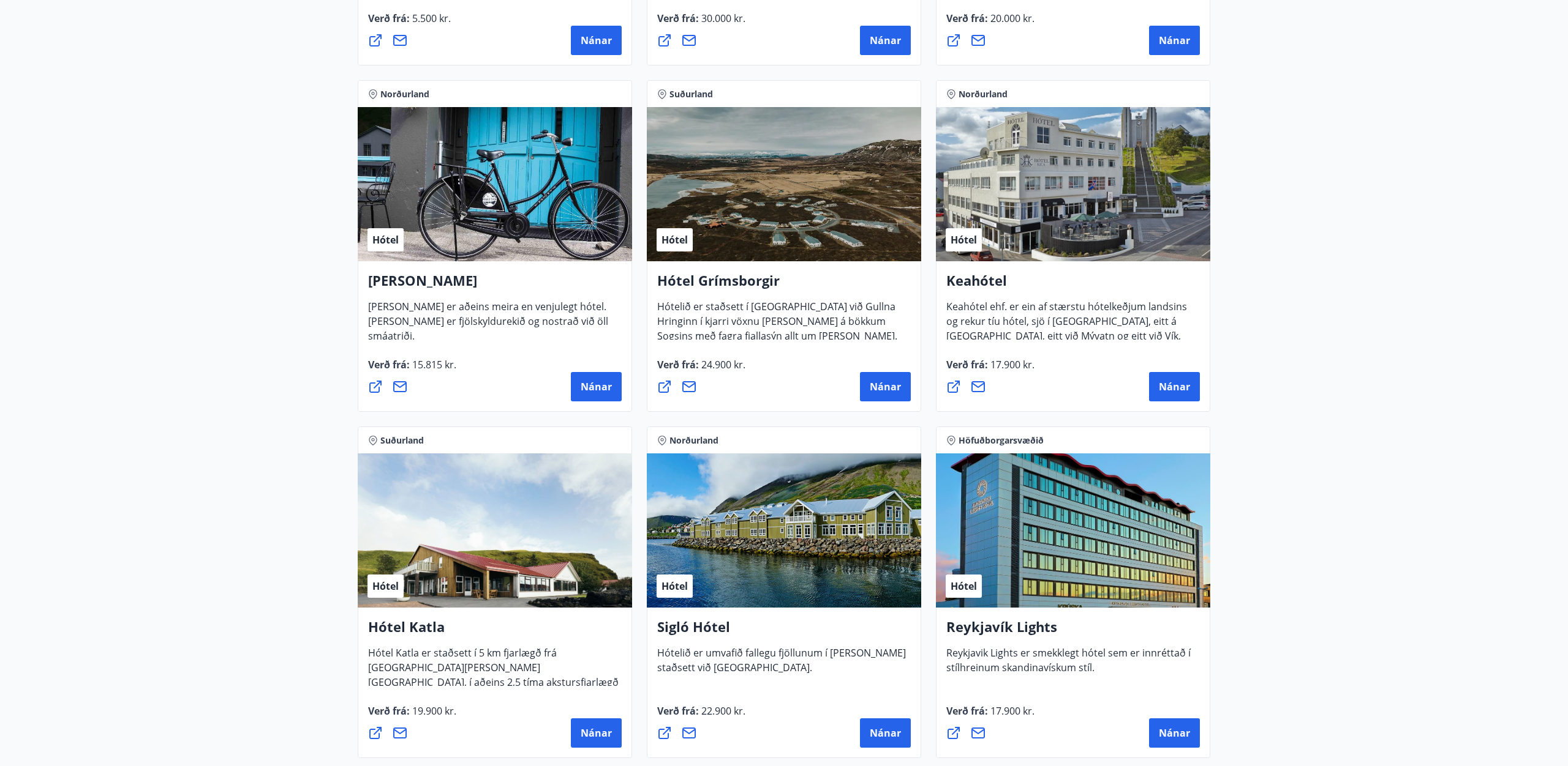
scroll to position [606, 0]
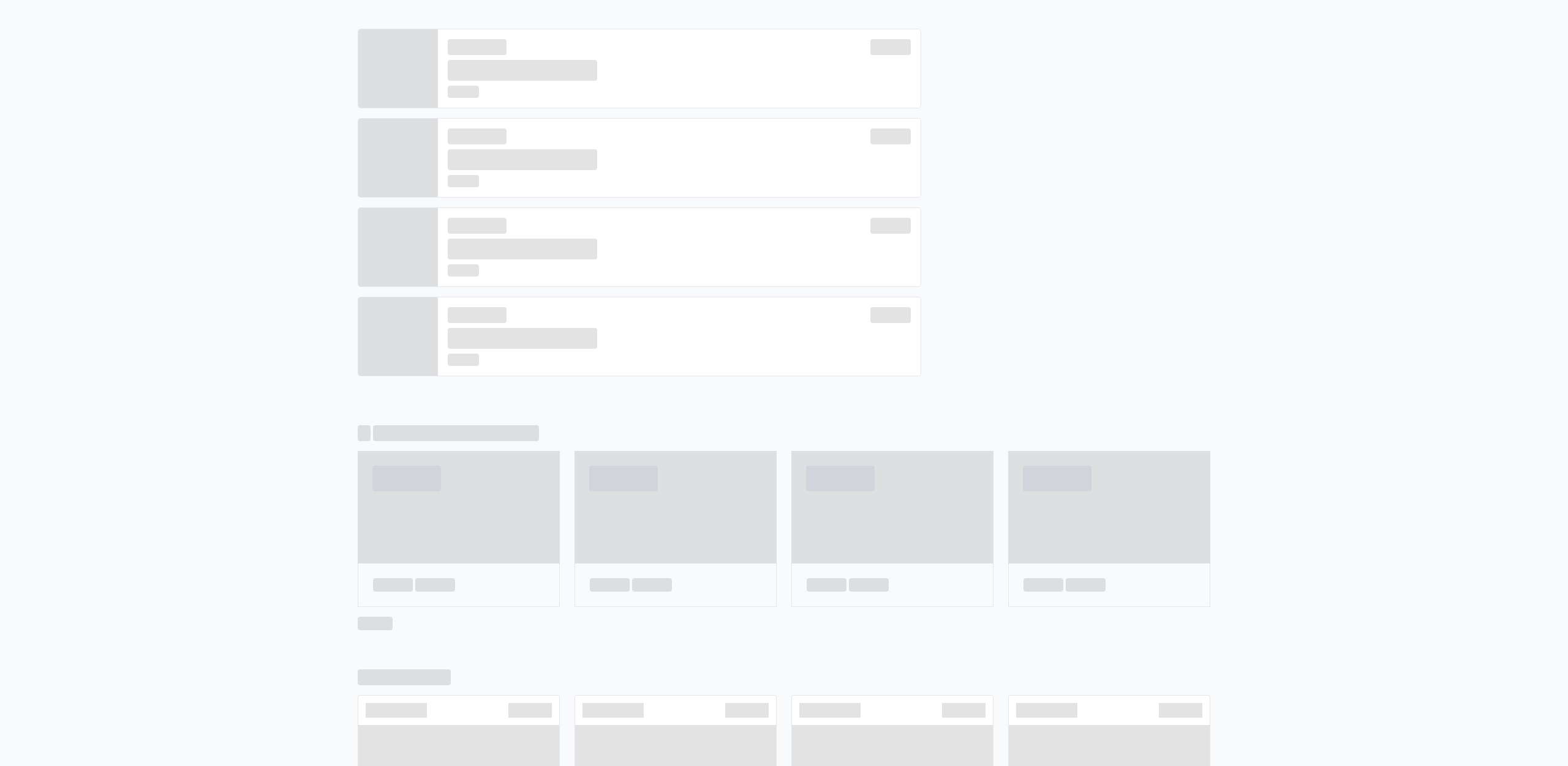
scroll to position [9, 0]
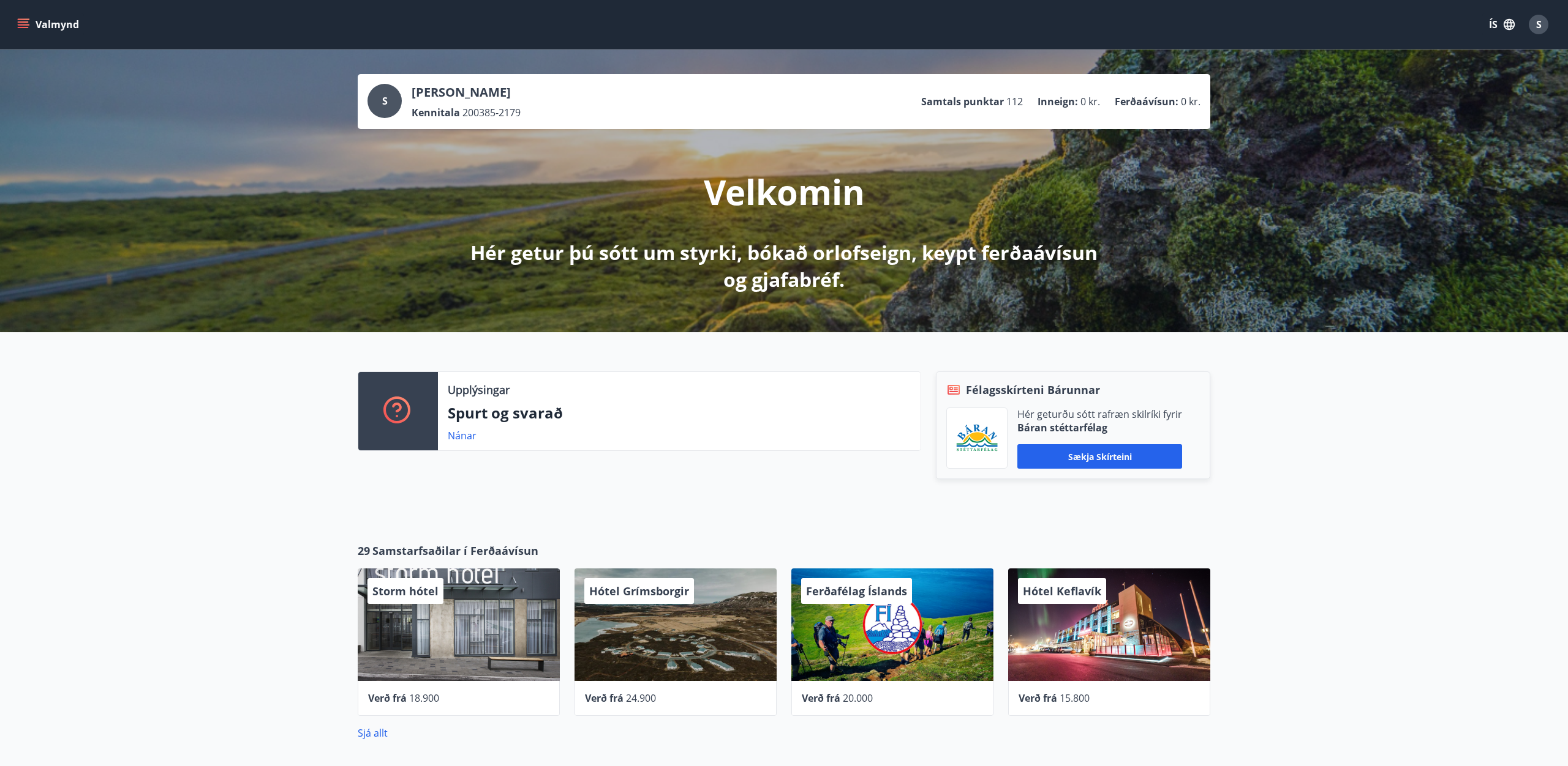
click at [18, 20] on icon "menu" at bounding box center [23, 24] width 12 height 12
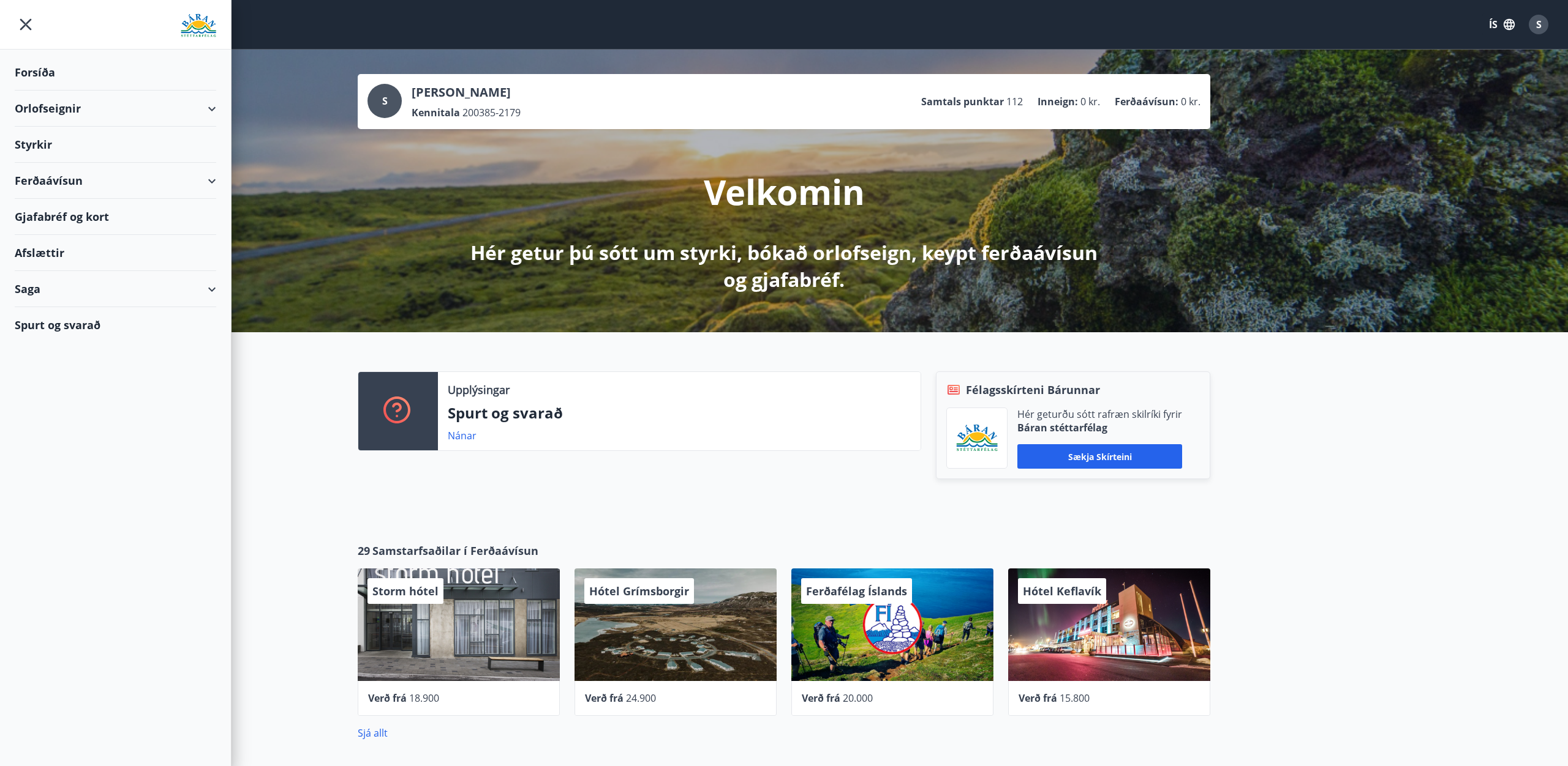
click at [40, 291] on div "Saga" at bounding box center [115, 289] width 201 height 36
click at [53, 105] on div "Orlofseignir" at bounding box center [115, 109] width 201 height 36
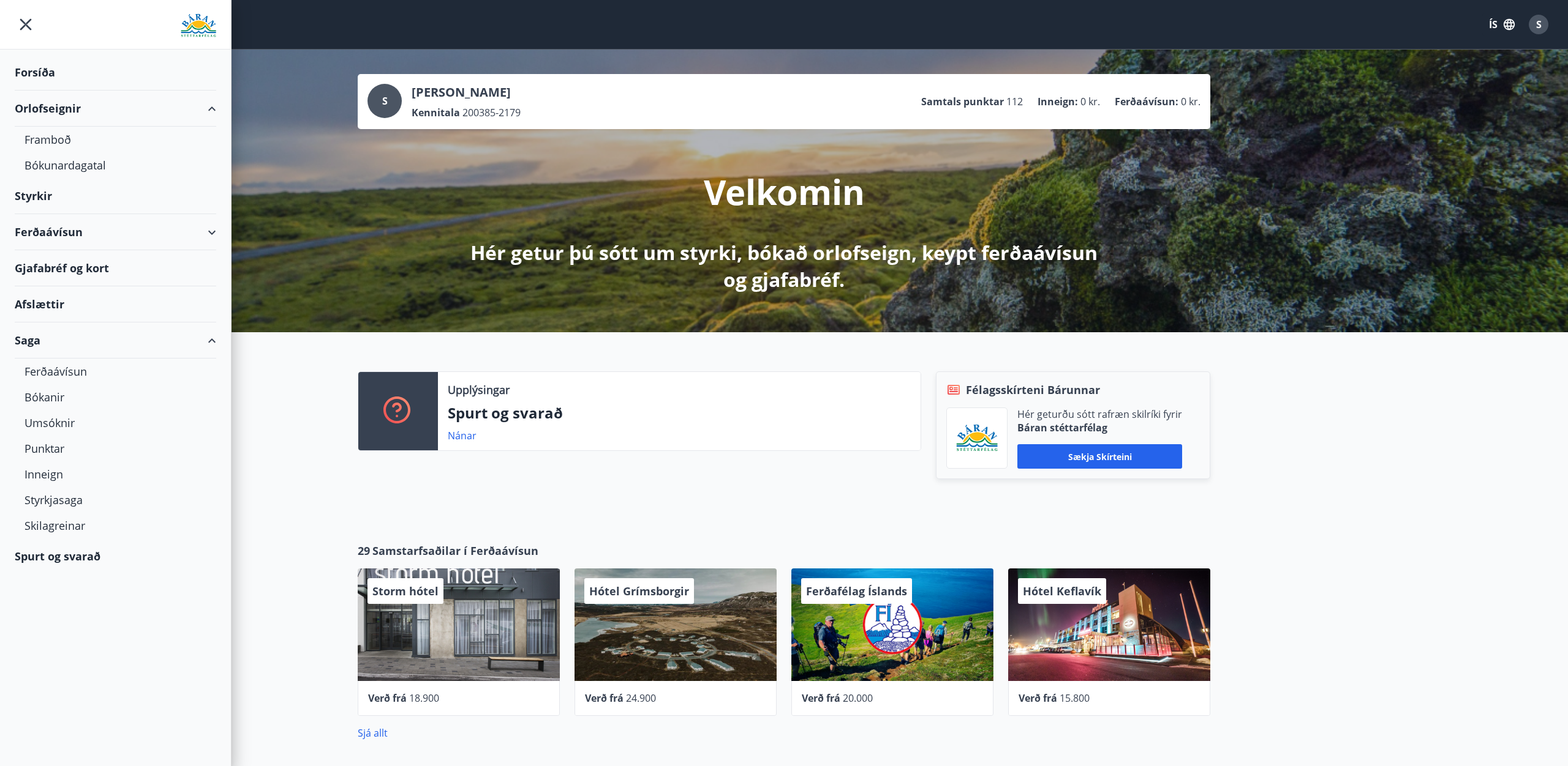
click at [47, 237] on div "Ferðaávísun" at bounding box center [115, 232] width 201 height 36
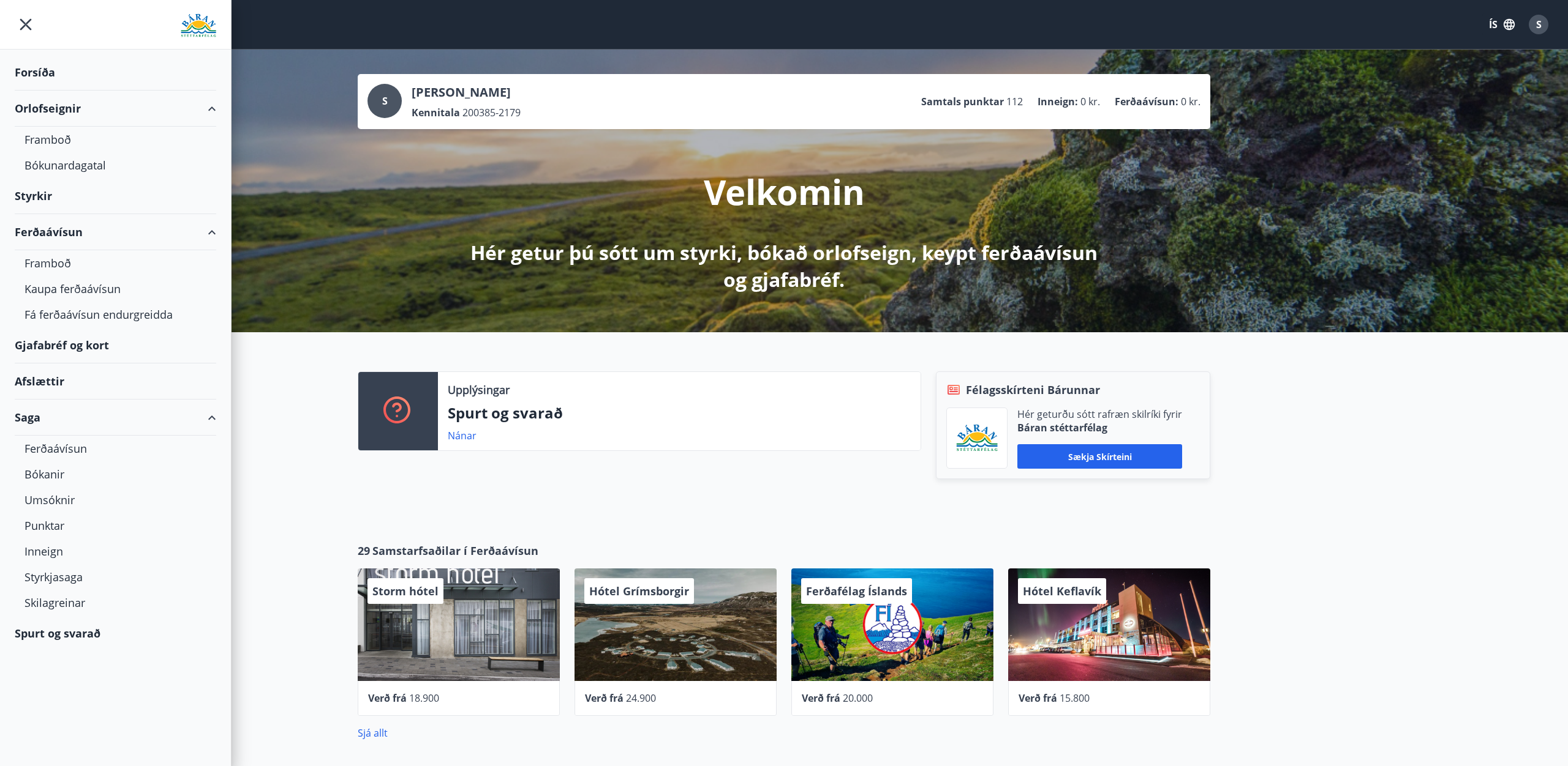
click at [64, 342] on div "Gjafabréf og kort" at bounding box center [115, 345] width 201 height 36
